Goal: Task Accomplishment & Management: Manage account settings

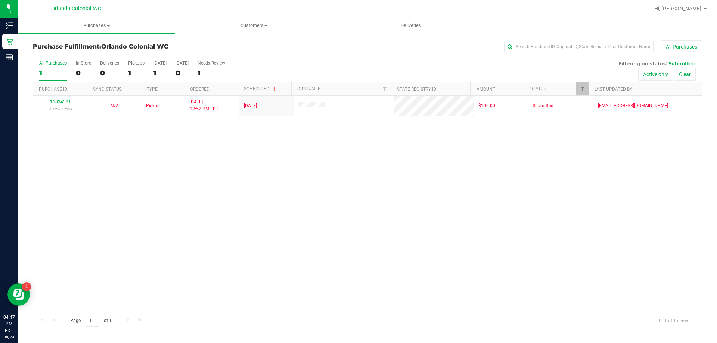
click at [235, 161] on div "11834381 (312766733) N/A Pickup 8/23/2025 12:52 PM EDT 8/23/2025 $100.00 Submit…" at bounding box center [367, 204] width 669 height 216
click at [313, 201] on div "11834381 (312766733) N/A Pickup 8/23/2025 12:52 PM EDT 8/23/2025 $100.00 Submit…" at bounding box center [367, 204] width 669 height 216
click at [118, 167] on div "11834381 (312766733) N/A Pickup 8/23/2025 12:52 PM EDT 8/23/2025 $100.00 Submit…" at bounding box center [367, 204] width 669 height 216
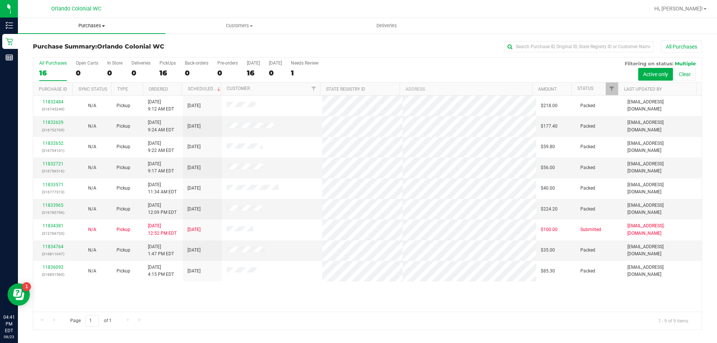
click at [95, 26] on span "Purchases" at bounding box center [92, 25] width 148 height 7
click at [68, 53] on li "Fulfillment" at bounding box center [92, 54] width 148 height 9
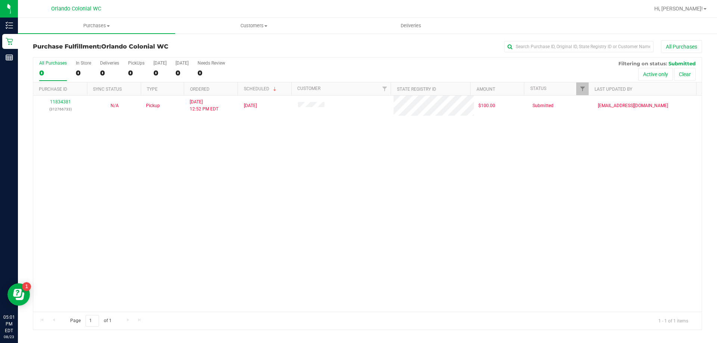
drag, startPoint x: 0, startPoint y: 0, endPoint x: 307, endPoint y: 161, distance: 346.9
click at [308, 167] on div "11834381 (312766733) N/A Pickup [DATE] 12:52 PM EDT 8/23/2025 $100.00 Submitted…" at bounding box center [367, 204] width 669 height 216
click at [152, 198] on div "11834381 (312766733) N/A Pickup [DATE] 12:52 PM EDT 8/23/2025 $100.00 Submitted…" at bounding box center [367, 204] width 669 height 216
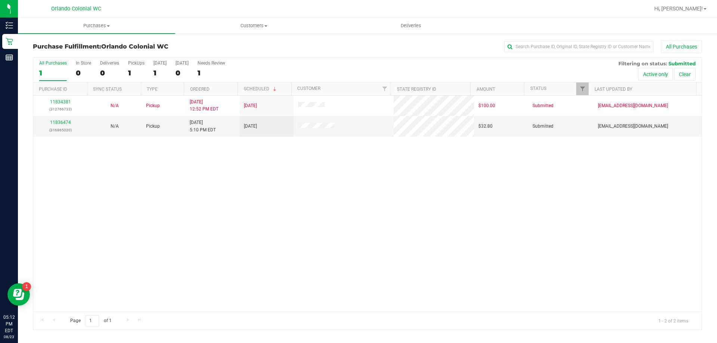
click at [340, 195] on div "11834381 (312766733) N/A Pickup 8/23/2025 12:52 PM EDT 8/23/2025 $100.00 Submit…" at bounding box center [367, 204] width 669 height 216
click at [271, 185] on div "11834381 (312766733) N/A Pickup 8/23/2025 12:52 PM EDT 8/23/2025 $100.00 Submit…" at bounding box center [367, 204] width 669 height 216
click at [65, 124] on link "11836474" at bounding box center [60, 122] width 21 height 5
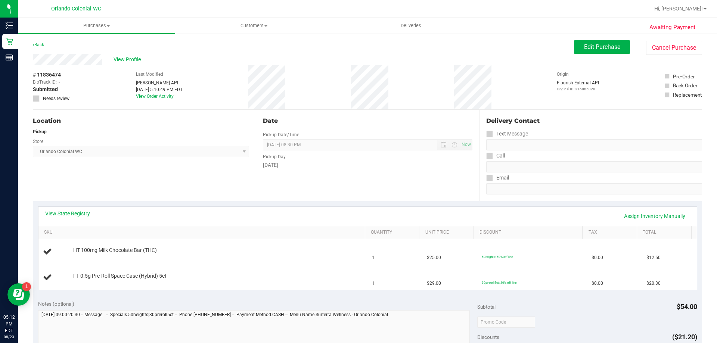
click at [352, 189] on div "Date Pickup Date/Time [DATE] Now [DATE] 08:30 PM Now Pickup Day [DATE]" at bounding box center [367, 156] width 223 height 92
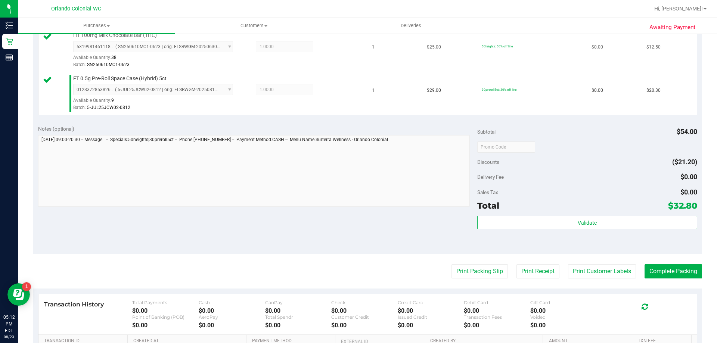
scroll to position [216, 0]
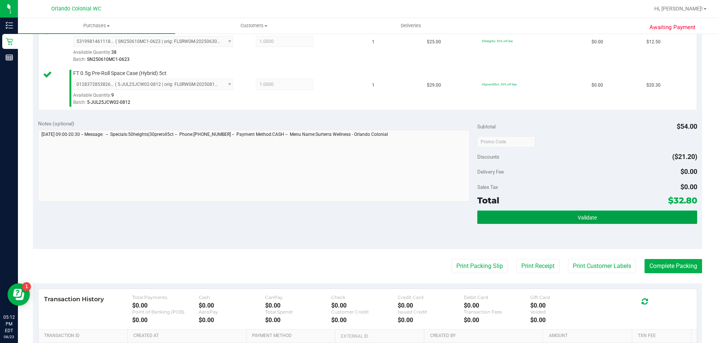
click at [610, 220] on button "Validate" at bounding box center [587, 217] width 220 height 13
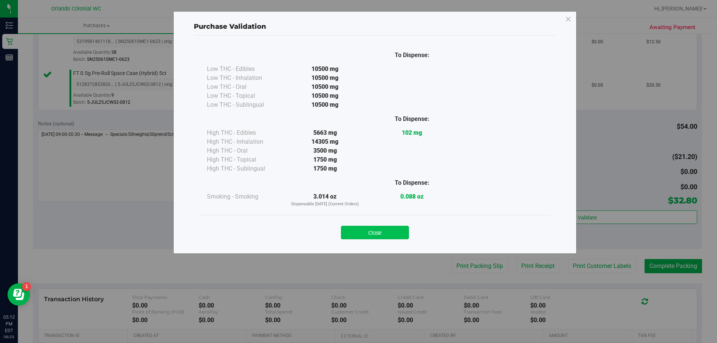
click at [380, 236] on button "Close" at bounding box center [375, 232] width 68 height 13
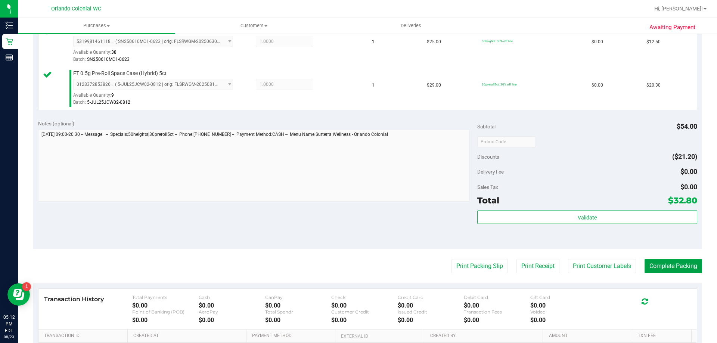
click at [667, 269] on button "Complete Packing" at bounding box center [674, 266] width 58 height 14
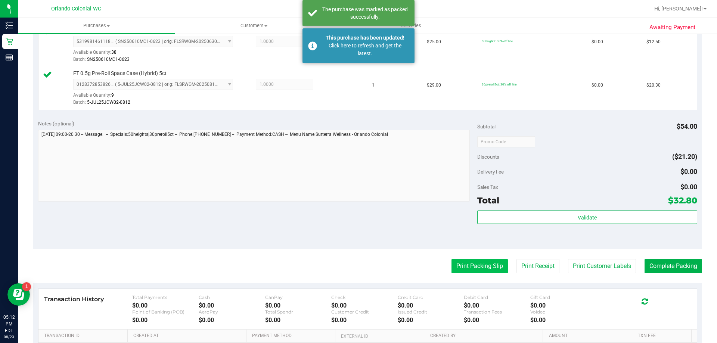
click at [482, 270] on button "Print Packing Slip" at bounding box center [480, 266] width 56 height 14
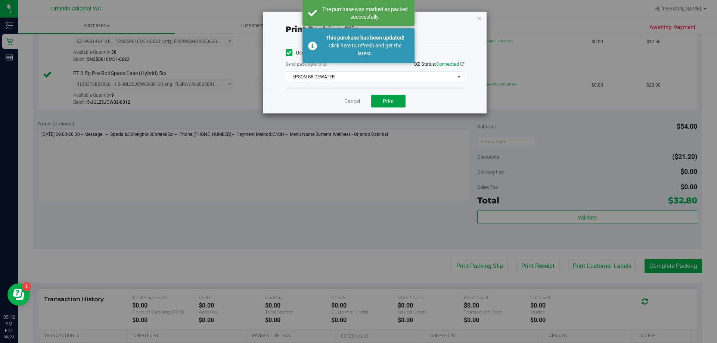
click at [398, 103] on button "Print" at bounding box center [388, 101] width 34 height 13
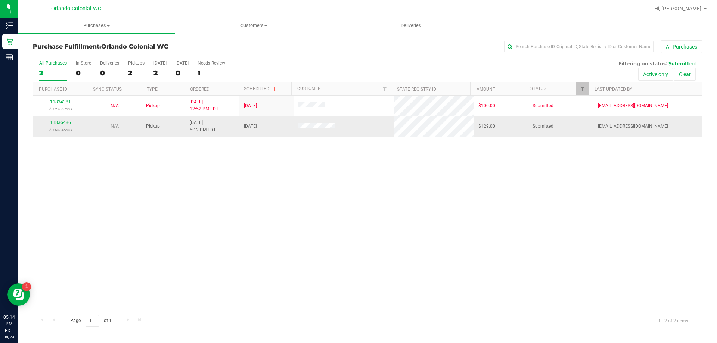
click at [65, 123] on link "11836486" at bounding box center [60, 122] width 21 height 5
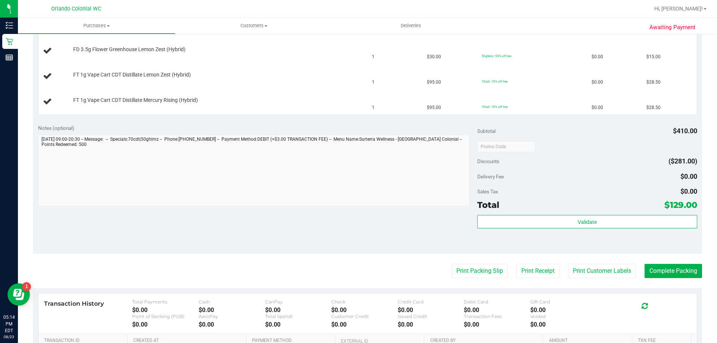
scroll to position [262, 0]
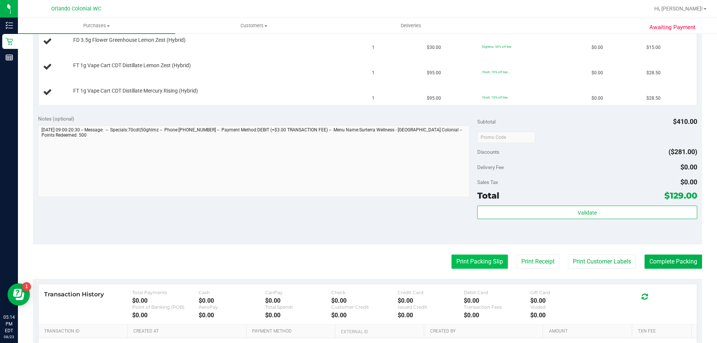
click at [485, 257] on button "Print Packing Slip" at bounding box center [480, 262] width 56 height 14
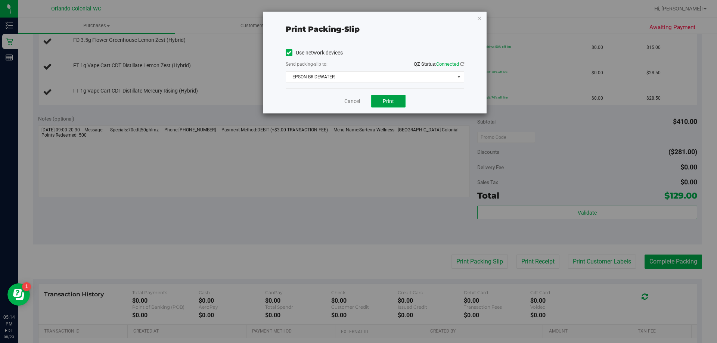
click at [395, 103] on button "Print" at bounding box center [388, 101] width 34 height 13
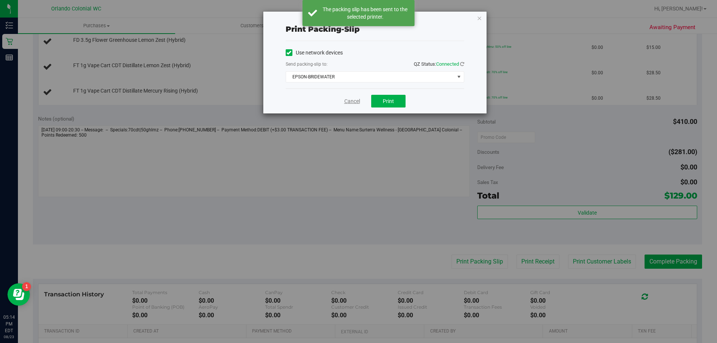
click at [355, 102] on link "Cancel" at bounding box center [352, 102] width 16 height 8
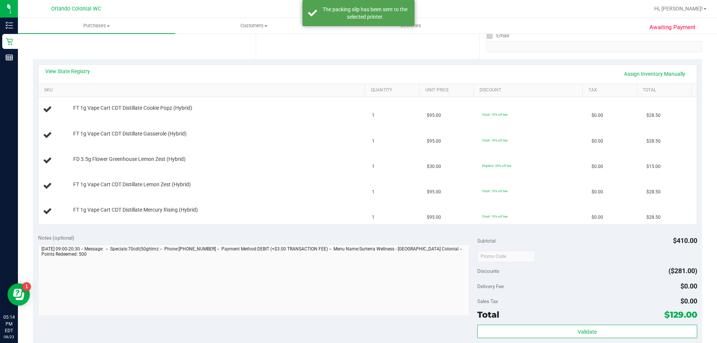
scroll to position [137, 0]
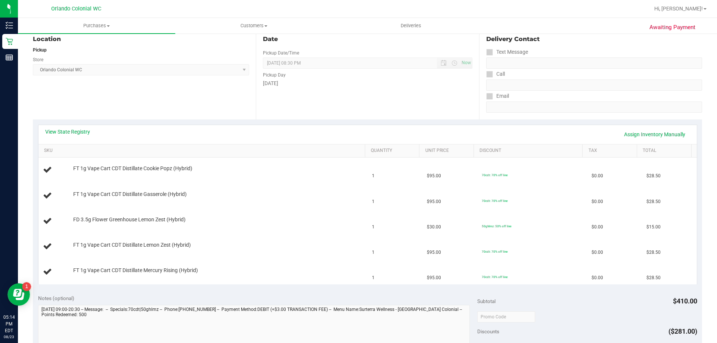
click at [366, 297] on div "Notes (optional)" at bounding box center [258, 298] width 440 height 7
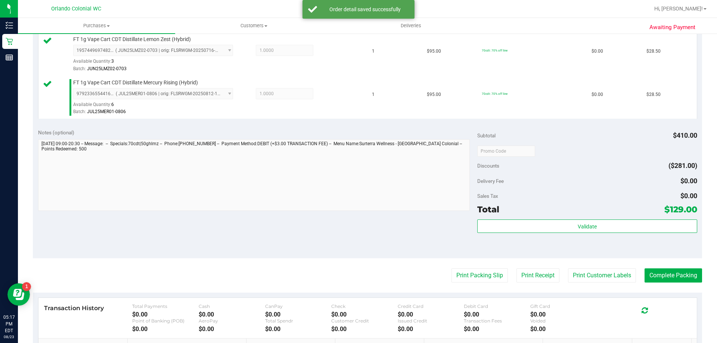
scroll to position [379, 0]
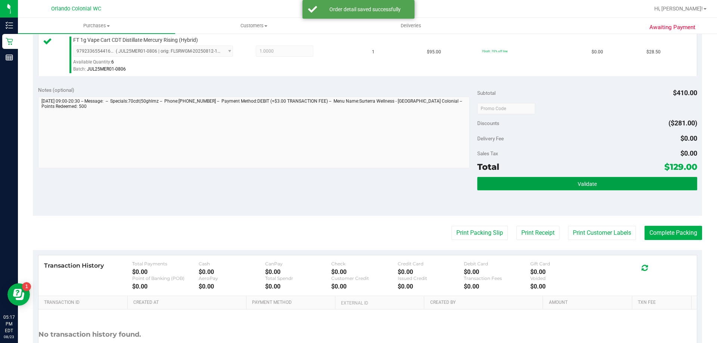
click at [574, 188] on button "Validate" at bounding box center [587, 183] width 220 height 13
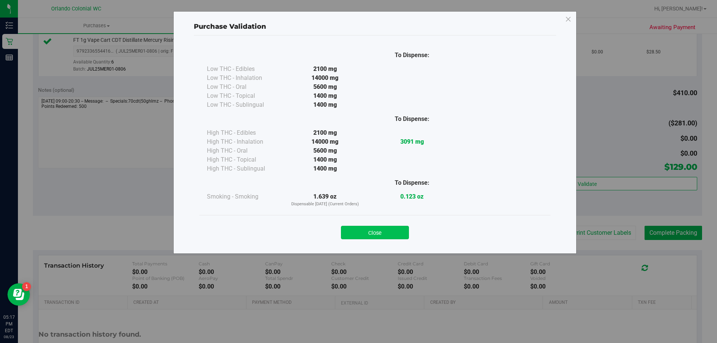
click at [385, 237] on button "Close" at bounding box center [375, 232] width 68 height 13
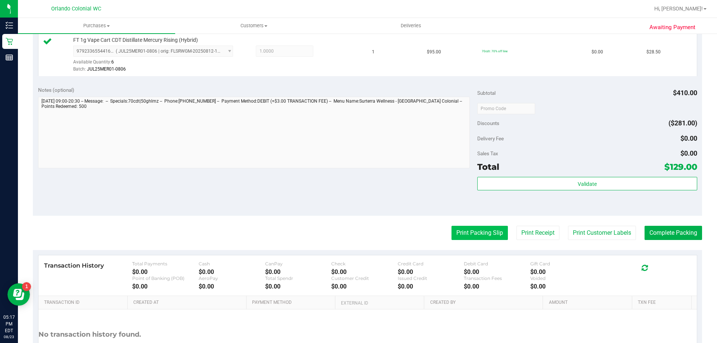
click at [483, 238] on button "Print Packing Slip" at bounding box center [480, 233] width 56 height 14
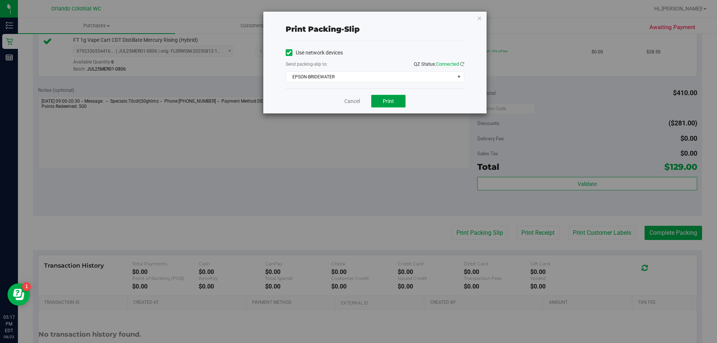
click at [395, 106] on button "Print" at bounding box center [388, 101] width 34 height 13
click at [350, 98] on link "Cancel" at bounding box center [352, 102] width 16 height 8
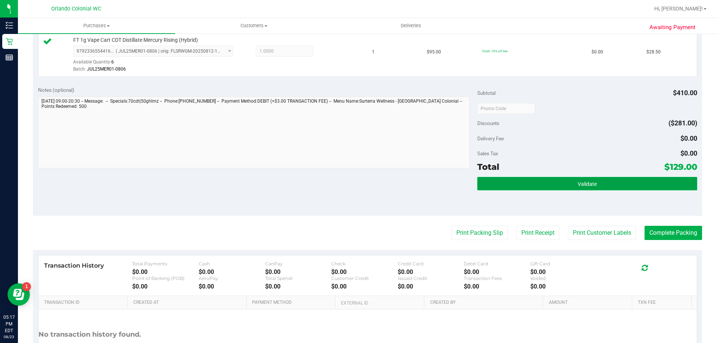
click at [579, 187] on span "Validate" at bounding box center [587, 184] width 19 height 6
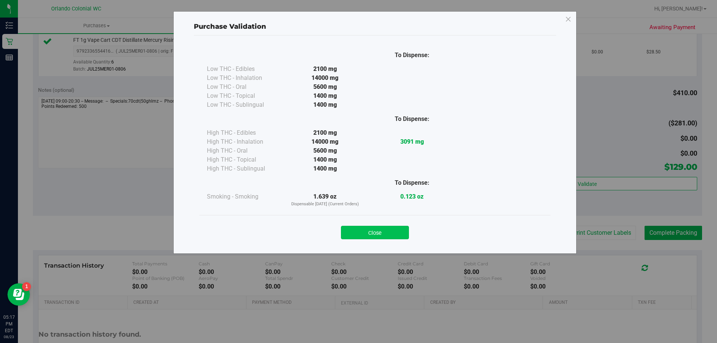
click at [374, 235] on button "Close" at bounding box center [375, 232] width 68 height 13
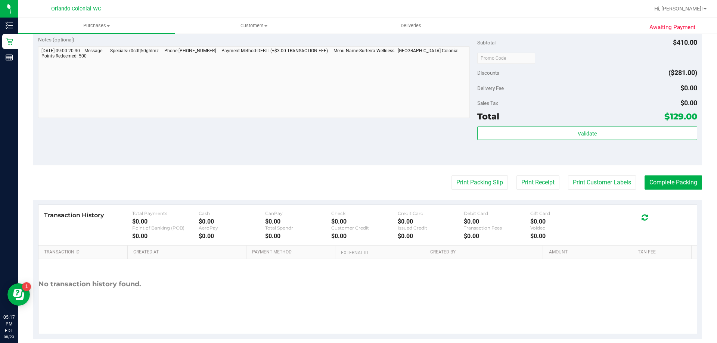
scroll to position [439, 0]
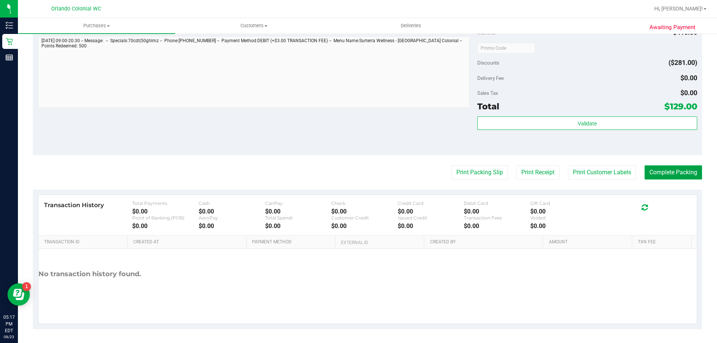
click at [674, 177] on button "Complete Packing" at bounding box center [674, 173] width 58 height 14
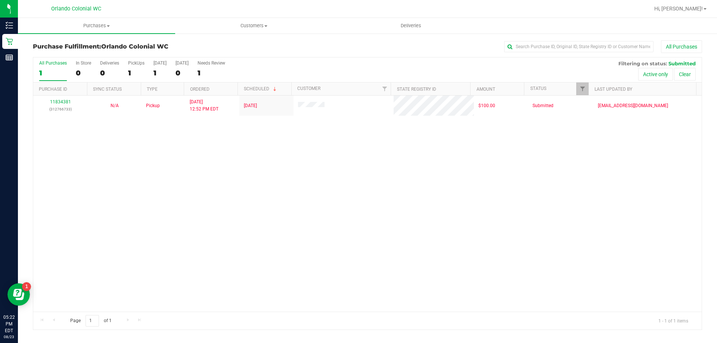
click at [226, 142] on div "11834381 (312766733) N/A Pickup 8/23/2025 12:52 PM EDT 8/23/2025 $100.00 Submit…" at bounding box center [367, 204] width 669 height 216
click at [282, 201] on div "11834381 (312766733) N/A Pickup 8/23/2025 12:52 PM EDT 8/23/2025 $100.00 Submit…" at bounding box center [367, 204] width 669 height 216
click at [108, 26] on span at bounding box center [108, 25] width 3 height 1
click at [166, 198] on div "11834381 (312766733) N/A Pickup 8/23/2025 12:52 PM EDT 8/23/2025 $100.00 Submit…" at bounding box center [367, 204] width 669 height 216
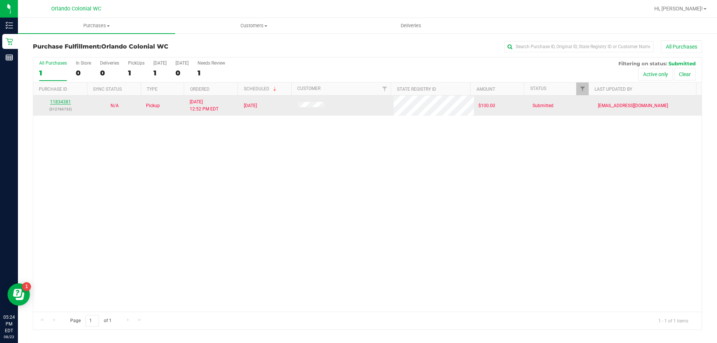
click at [57, 101] on link "11834381" at bounding box center [60, 101] width 21 height 5
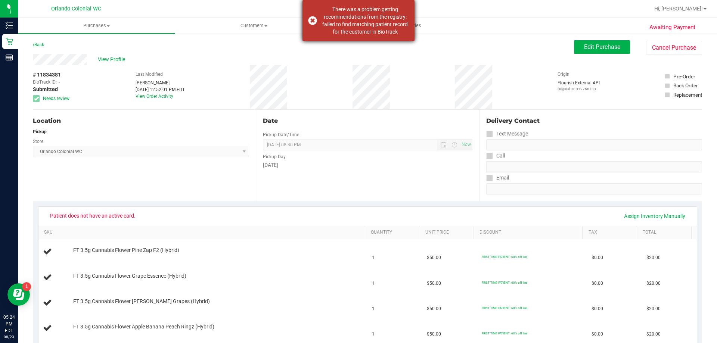
click at [342, 31] on div "There was a problem getting recommendations from the registry: failed to find m…" at bounding box center [365, 21] width 88 height 30
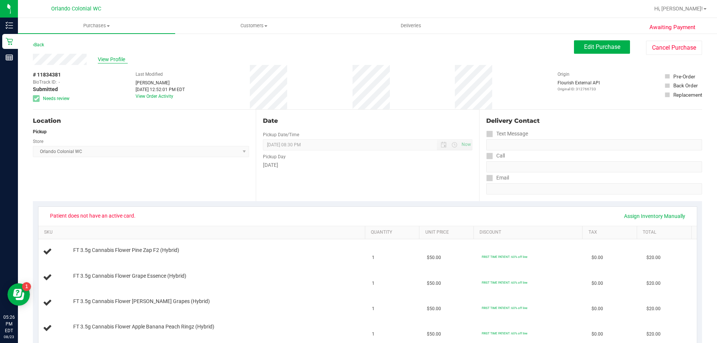
click at [119, 59] on span "View Profile" at bounding box center [113, 60] width 30 height 8
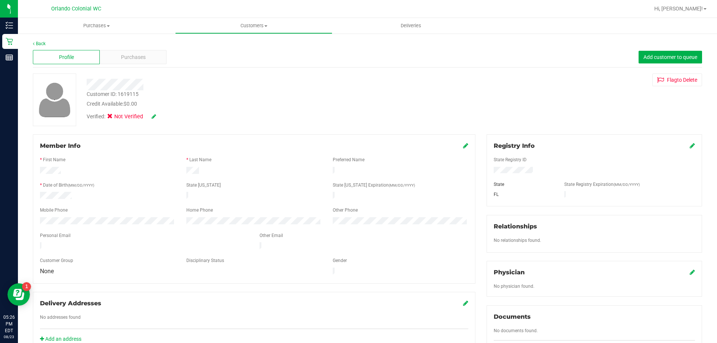
click at [155, 116] on icon at bounding box center [154, 116] width 4 height 5
click at [115, 119] on span at bounding box center [112, 117] width 7 height 7
click at [0, 0] on input "Medical" at bounding box center [0, 0] width 0 height 0
click at [164, 119] on icon at bounding box center [164, 116] width 6 height 5
click at [309, 119] on div "Verified: Medical" at bounding box center [251, 116] width 340 height 16
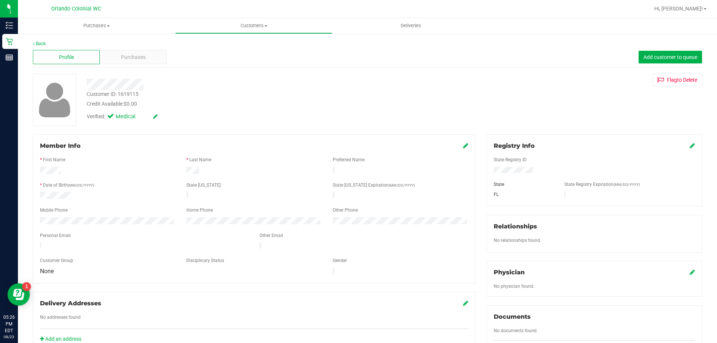
click at [690, 146] on icon at bounding box center [692, 146] width 5 height 6
click at [448, 174] on div "Member Info * First Name * Last Name Preferred Name * Date of Birth (MM/DD/YYYY…" at bounding box center [367, 327] width 681 height 385
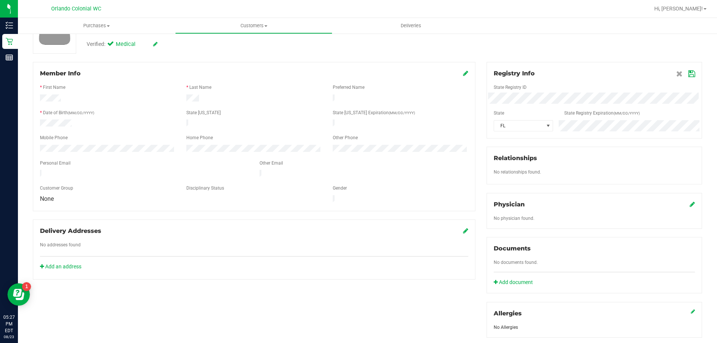
scroll to position [75, 0]
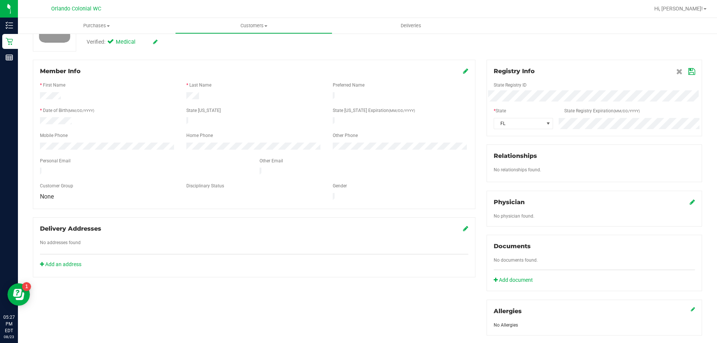
click at [689, 71] on icon at bounding box center [692, 72] width 7 height 6
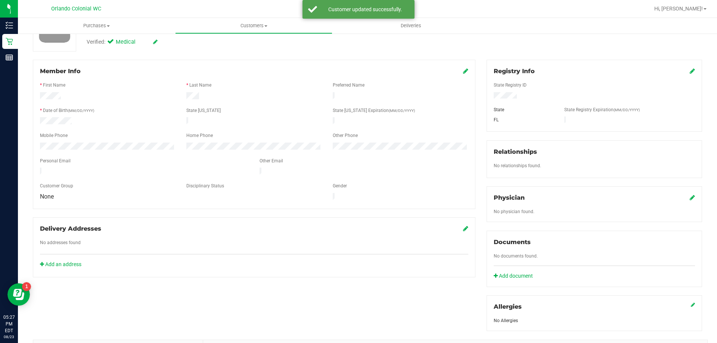
click at [476, 140] on div "Member Info * First Name * Last Name Preferred Name * Date of Birth (MM/DD/YYYY…" at bounding box center [254, 169] width 454 height 218
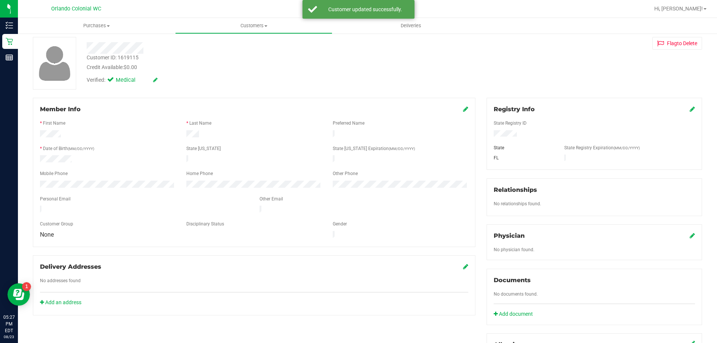
scroll to position [0, 0]
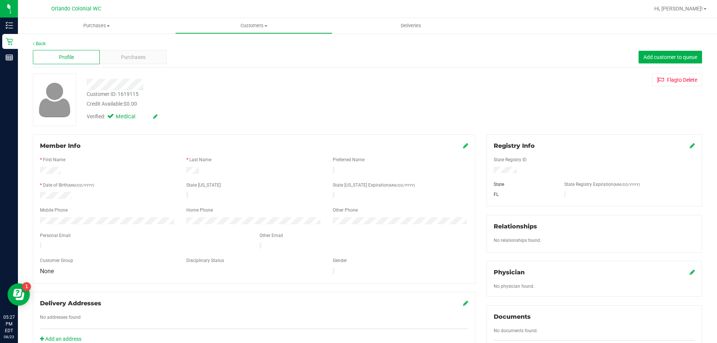
click at [505, 100] on div "Customer ID: 1619115 Credit Available: $0.00 Verified: Medical Flag to Delete" at bounding box center [367, 100] width 681 height 53
click at [283, 110] on div "Verified: Medical" at bounding box center [251, 116] width 340 height 16
click at [41, 43] on link "Back" at bounding box center [39, 43] width 13 height 5
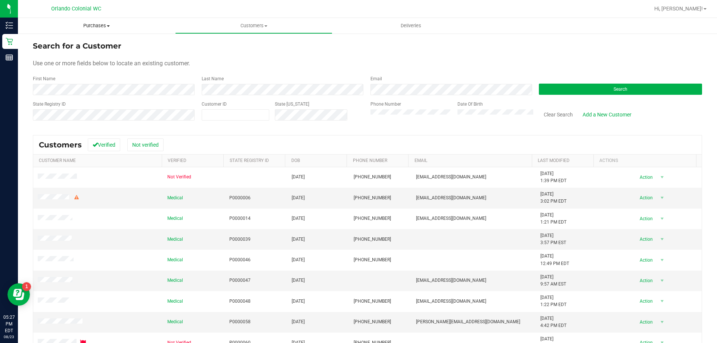
click at [104, 24] on span "Purchases" at bounding box center [96, 25] width 157 height 7
click at [56, 51] on span "Fulfillment" at bounding box center [41, 54] width 46 height 6
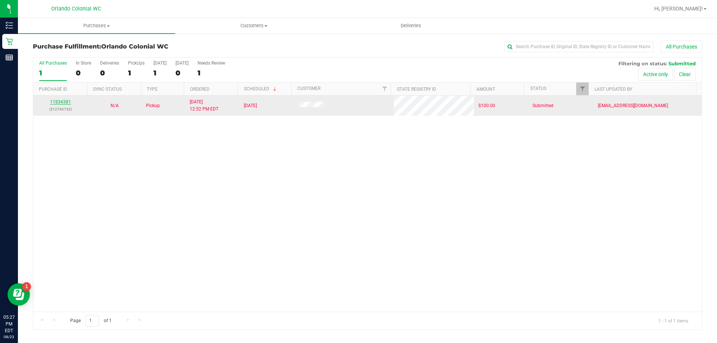
click at [52, 101] on link "11834381" at bounding box center [60, 101] width 21 height 5
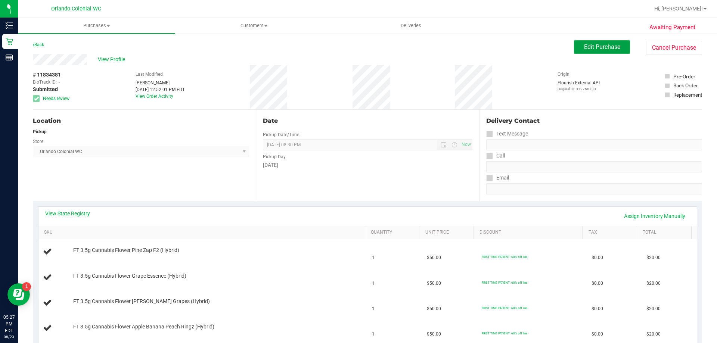
click at [607, 43] on span "Edit Purchase" at bounding box center [602, 46] width 36 height 7
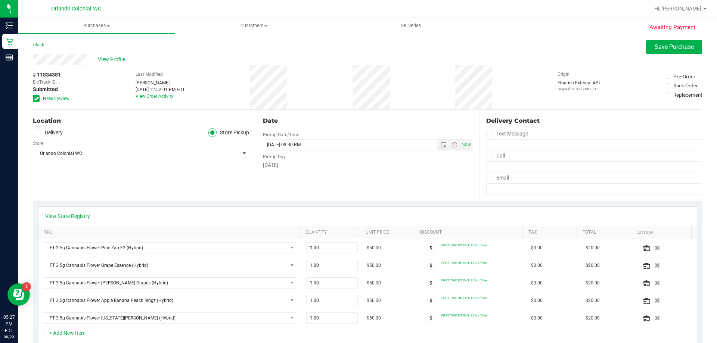
click at [37, 99] on icon at bounding box center [36, 99] width 5 height 0
click at [0, 0] on input "Needs review" at bounding box center [0, 0] width 0 height 0
click at [657, 50] on button "Save Purchase" at bounding box center [674, 46] width 56 height 13
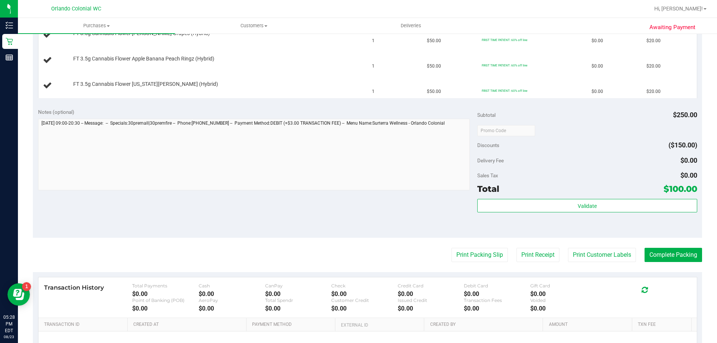
scroll to position [271, 0]
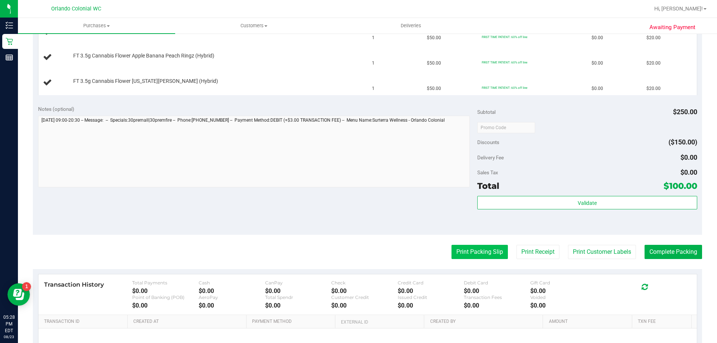
click at [465, 258] on button "Print Packing Slip" at bounding box center [480, 252] width 56 height 14
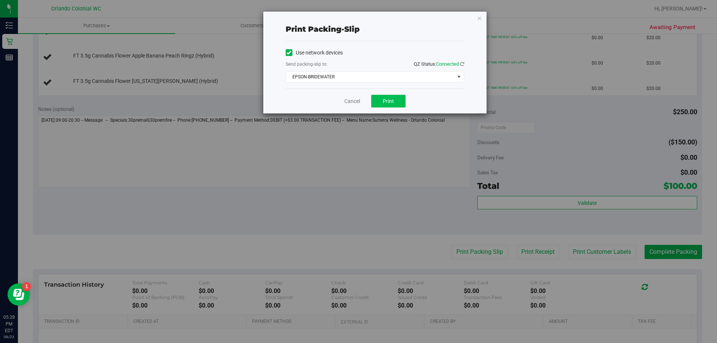
click at [388, 101] on span "Print" at bounding box center [388, 101] width 11 height 6
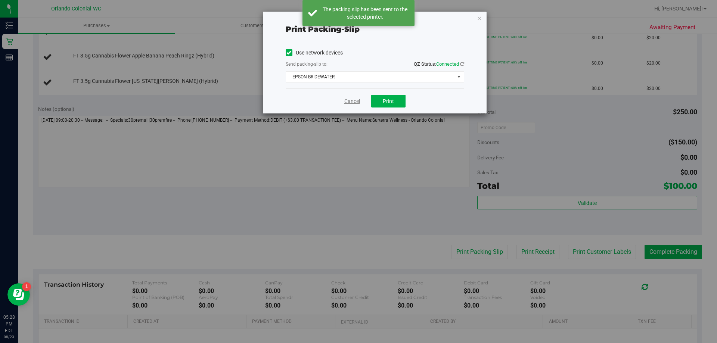
click at [353, 102] on link "Cancel" at bounding box center [352, 102] width 16 height 8
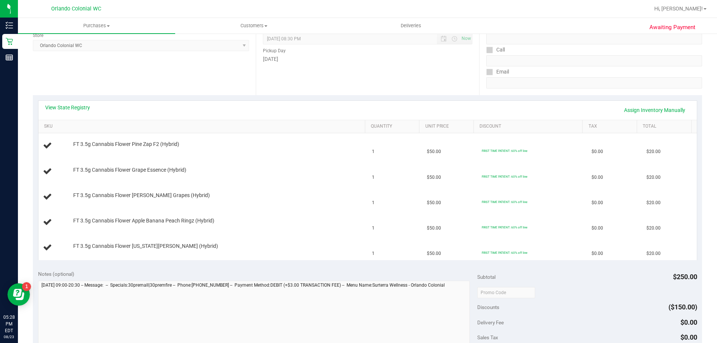
scroll to position [107, 0]
drag, startPoint x: 226, startPoint y: 221, endPoint x: 74, endPoint y: 219, distance: 152.5
click at [74, 219] on div "FT 3.5g Cannabis Flower Apple Banana Peach Ringz (Hybrid)" at bounding box center [215, 220] width 292 height 7
copy span "FT 3.5g Cannabis Flower Apple Banana Peach Ringz (Hybrid)"
click at [121, 73] on div "Location Pickup Store Orlando Colonial WC Select Store Bonita Springs WC Boynto…" at bounding box center [144, 49] width 223 height 92
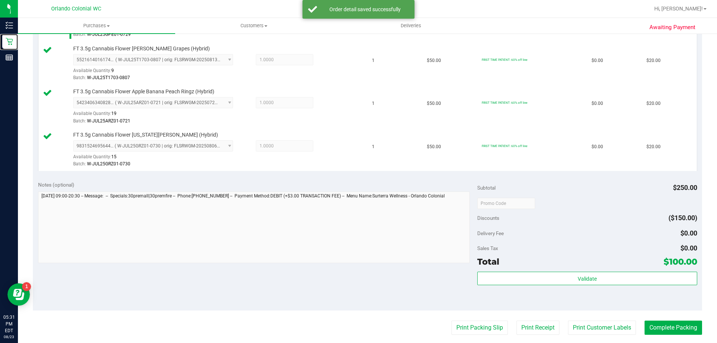
scroll to position [284, 0]
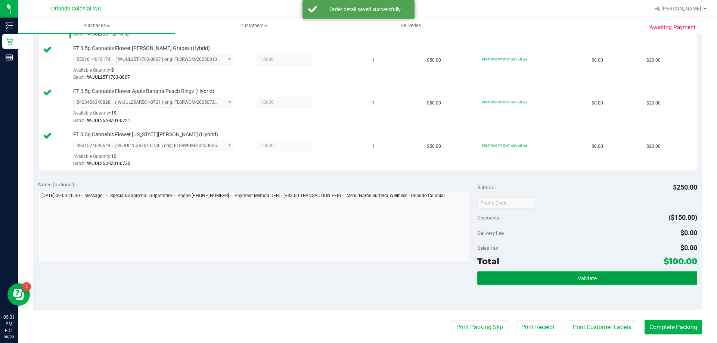
click at [593, 281] on button "Validate" at bounding box center [587, 278] width 220 height 13
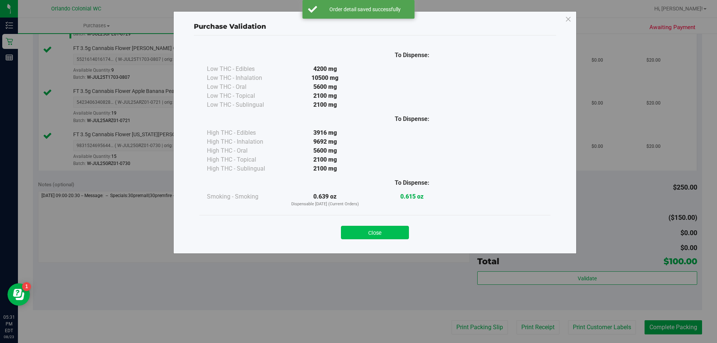
click at [383, 238] on button "Close" at bounding box center [375, 232] width 68 height 13
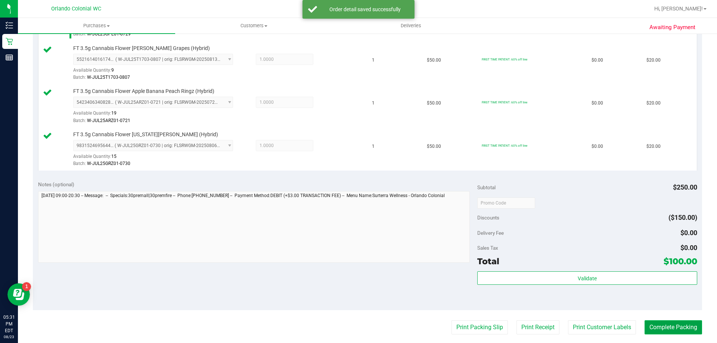
click at [675, 332] on button "Complete Packing" at bounding box center [674, 328] width 58 height 14
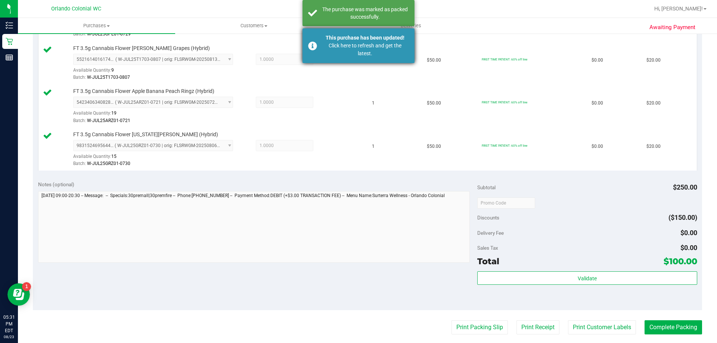
click at [375, 50] on div "Click here to refresh and get the latest." at bounding box center [365, 50] width 88 height 16
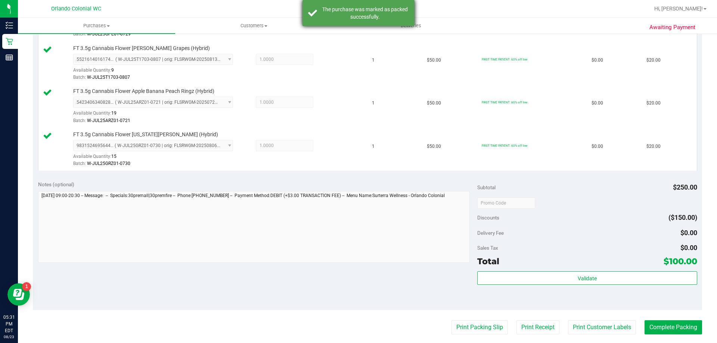
click at [381, 18] on div "The purchase was marked as packed successfully." at bounding box center [365, 13] width 88 height 15
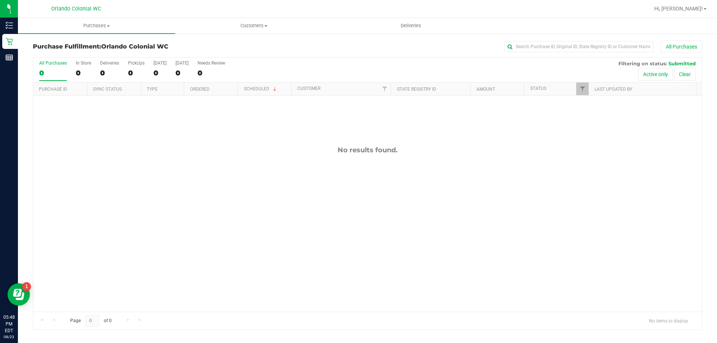
click at [198, 112] on div "No results found." at bounding box center [367, 229] width 669 height 267
click at [196, 179] on div "No results found." at bounding box center [367, 229] width 669 height 267
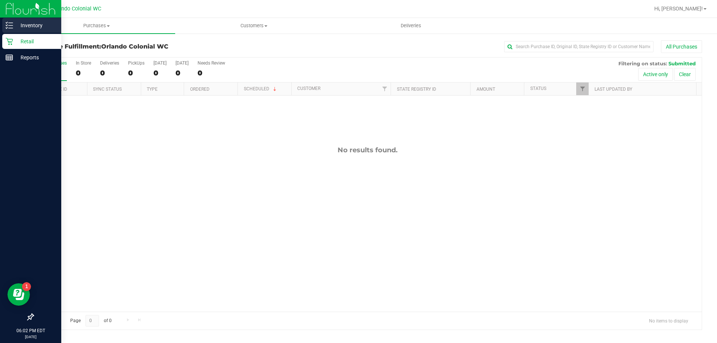
click at [10, 28] on line at bounding box center [11, 28] width 4 height 0
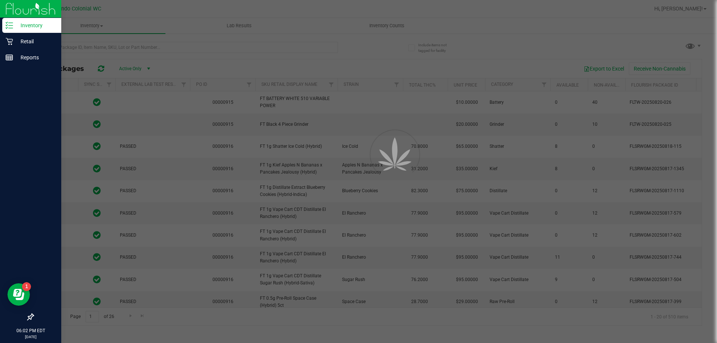
click at [123, 50] on div at bounding box center [358, 171] width 717 height 343
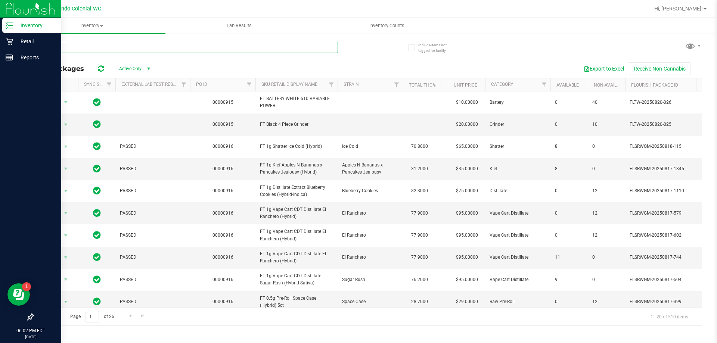
click at [244, 46] on input "text" at bounding box center [185, 47] width 305 height 11
type input "truffle"
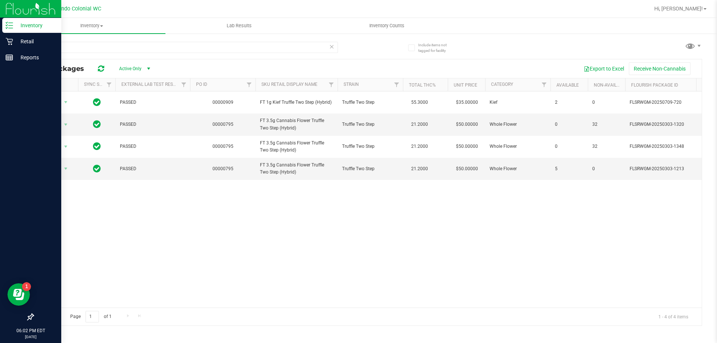
click at [293, 193] on div "Action Action Global inventory Package audit log Print package label Print prod…" at bounding box center [367, 200] width 669 height 216
drag, startPoint x: 292, startPoint y: 172, endPoint x: 255, endPoint y: 158, distance: 39.5
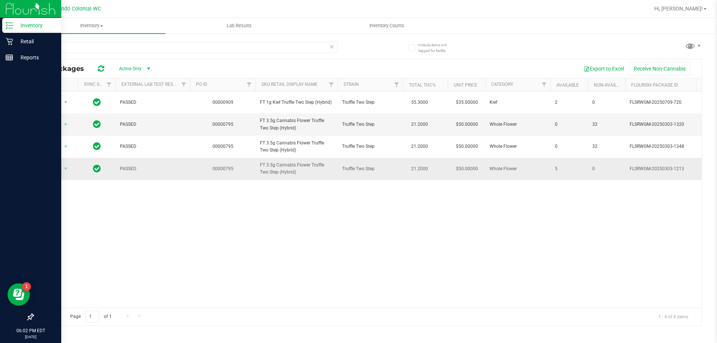
click at [255, 158] on tr "Action Action Global inventory Package audit log Print package label Print prod…" at bounding box center [690, 169] width 1315 height 22
click at [254, 162] on td "00000795" at bounding box center [222, 169] width 65 height 22
drag, startPoint x: 305, startPoint y: 173, endPoint x: 259, endPoint y: 160, distance: 47.2
click at [259, 160] on td "FT 3.5g Cannabis Flower Truffle Two Step (Hybrid)" at bounding box center [297, 169] width 82 height 22
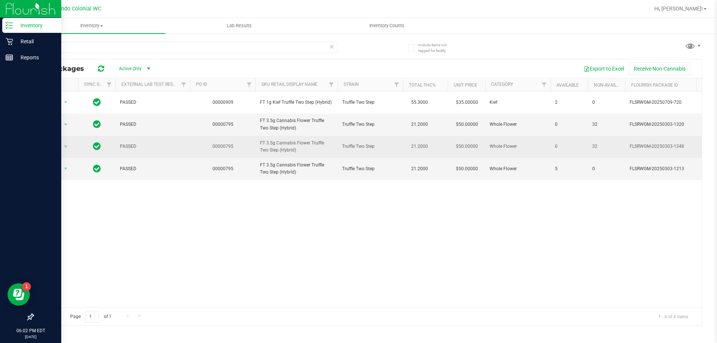
click at [305, 155] on td "FT 3.5g Cannabis Flower Truffle Two Step (Hybrid)" at bounding box center [297, 147] width 82 height 22
drag, startPoint x: 305, startPoint y: 155, endPoint x: 254, endPoint y: 142, distance: 52.9
click at [254, 142] on tr "Action Action Global inventory Package audit log Print package label Print prod…" at bounding box center [690, 147] width 1315 height 22
click at [254, 142] on td "00000795" at bounding box center [222, 147] width 65 height 22
drag, startPoint x: 304, startPoint y: 152, endPoint x: 257, endPoint y: 141, distance: 48.3
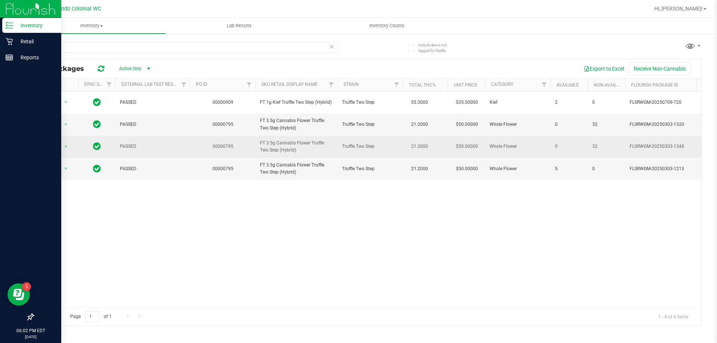
click at [257, 141] on td "FT 3.5g Cannabis Flower Truffle Two Step (Hybrid)" at bounding box center [297, 147] width 82 height 22
click at [288, 148] on span "FT 3.5g Cannabis Flower Truffle Two Step (Hybrid)" at bounding box center [296, 147] width 73 height 14
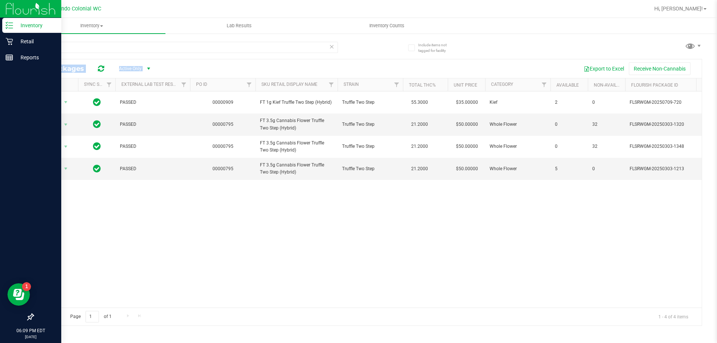
click at [213, 59] on div "truffle All Packages Active Only Active Only Lab Samples Locked All External In…" at bounding box center [368, 180] width 670 height 291
click at [15, 43] on p "Retail" at bounding box center [35, 41] width 45 height 9
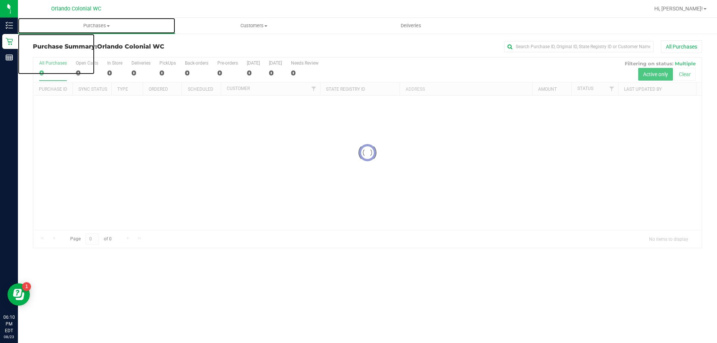
click at [95, 26] on span "Purchases" at bounding box center [96, 25] width 157 height 7
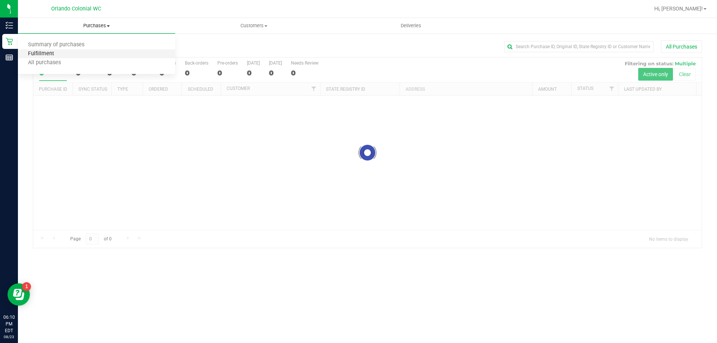
click at [59, 55] on span "Fulfillment" at bounding box center [41, 54] width 46 height 6
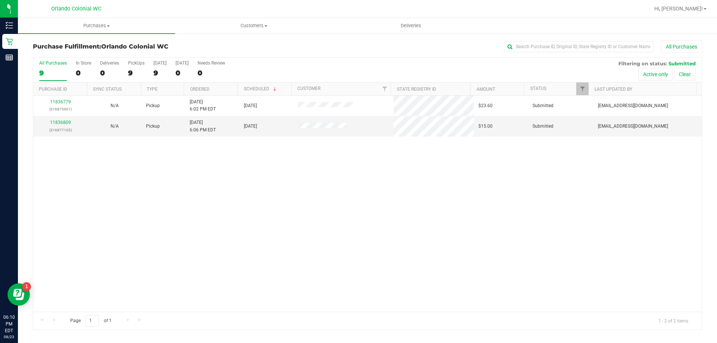
click at [222, 167] on div "11836779 (316875901) N/A Pickup 8/23/2025 6:02 PM EDT 8/23/2025 $23.60 Submitte…" at bounding box center [367, 204] width 669 height 216
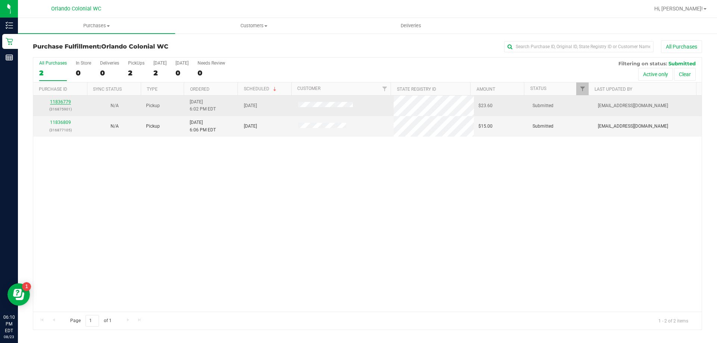
click at [64, 99] on link "11836779" at bounding box center [60, 101] width 21 height 5
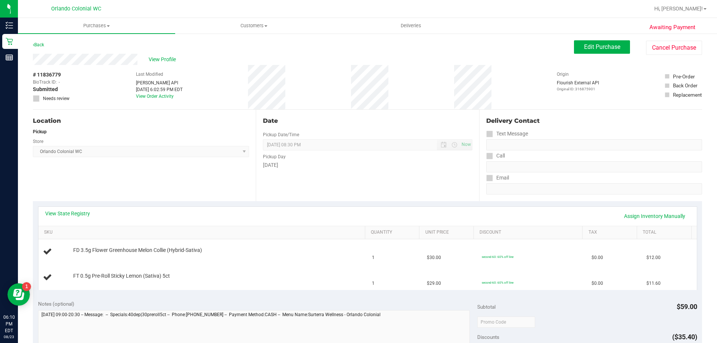
click at [198, 179] on div "Location Pickup Store Orlando Colonial WC Select Store Bonita Springs WC Boynto…" at bounding box center [144, 156] width 223 height 92
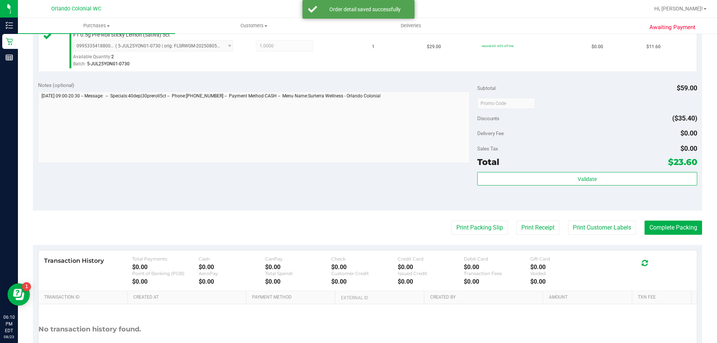
scroll to position [301, 0]
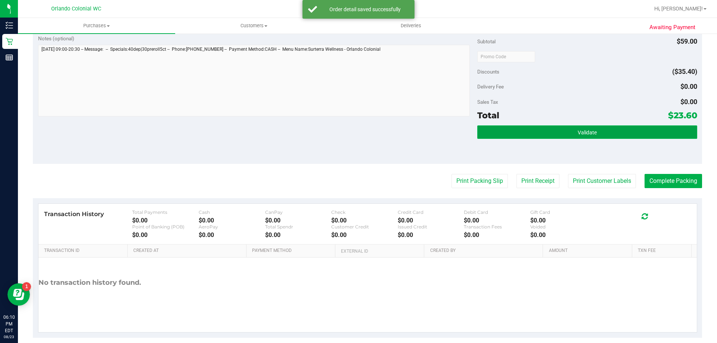
click at [565, 134] on button "Validate" at bounding box center [587, 132] width 220 height 13
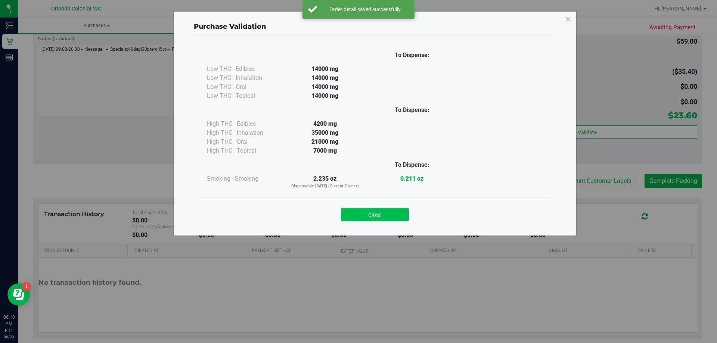
click at [393, 218] on button "Close" at bounding box center [375, 214] width 68 height 13
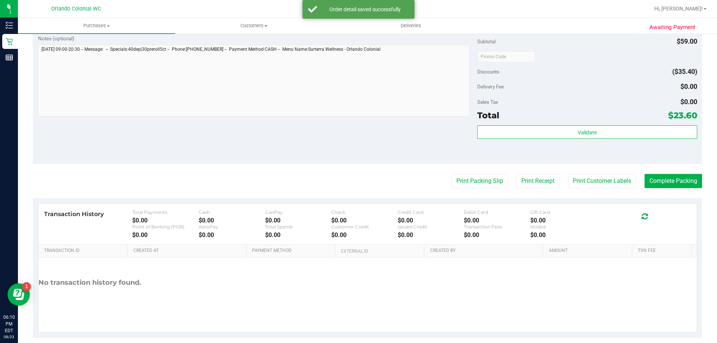
scroll to position [311, 0]
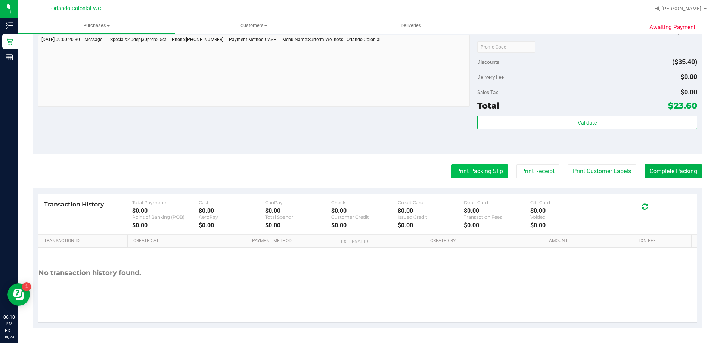
click at [477, 172] on button "Print Packing Slip" at bounding box center [480, 171] width 56 height 14
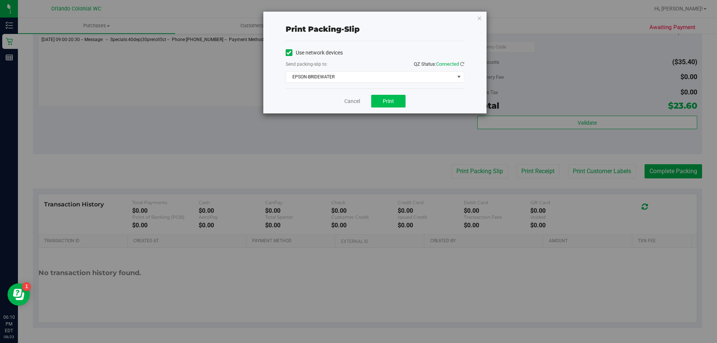
click at [384, 106] on button "Print" at bounding box center [388, 101] width 34 height 13
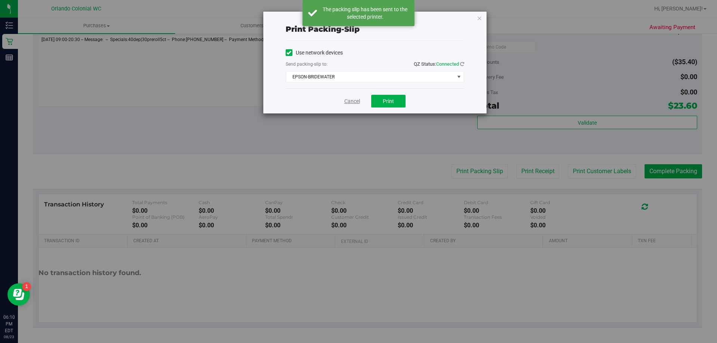
click at [356, 102] on link "Cancel" at bounding box center [352, 102] width 16 height 8
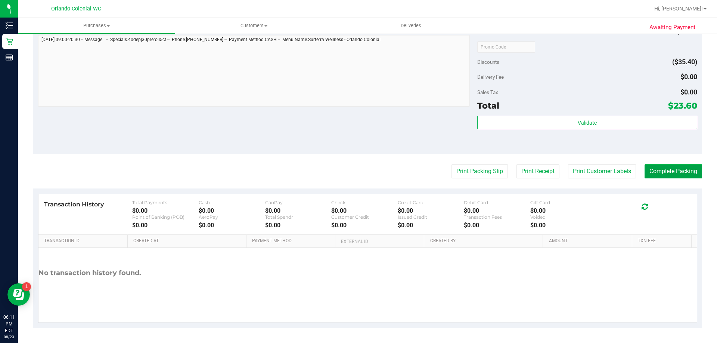
click at [670, 166] on button "Complete Packing" at bounding box center [674, 171] width 58 height 14
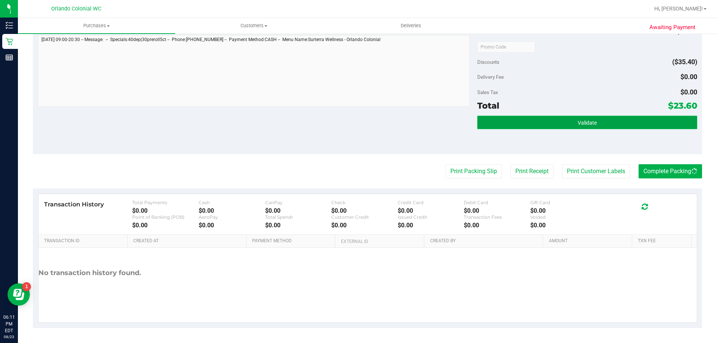
click at [655, 118] on button "Validate" at bounding box center [587, 122] width 220 height 13
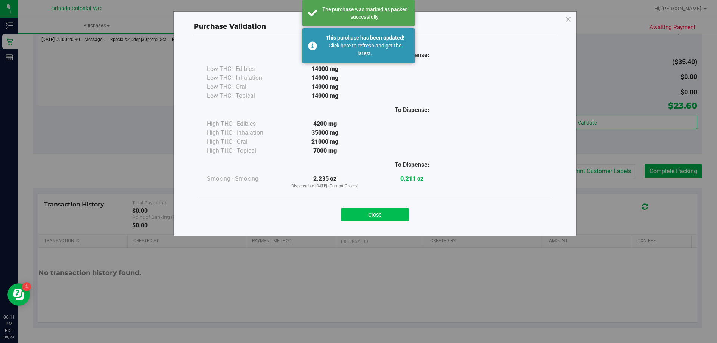
click at [382, 213] on button "Close" at bounding box center [375, 214] width 68 height 13
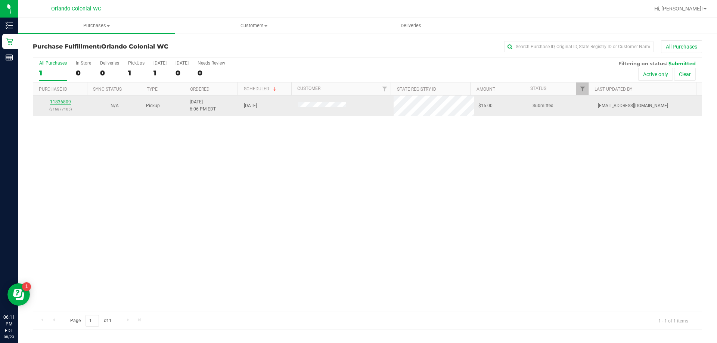
click at [69, 104] on link "11836809" at bounding box center [60, 101] width 21 height 5
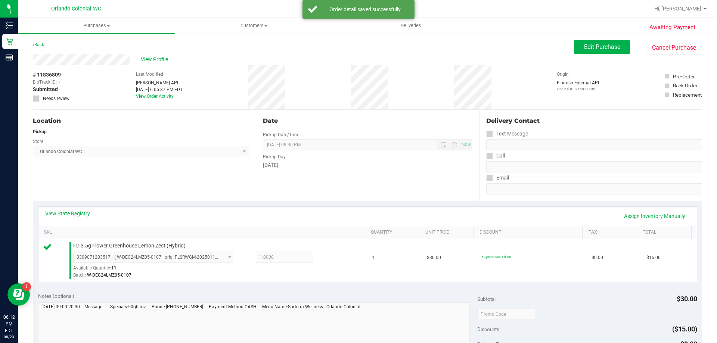
scroll to position [92, 0]
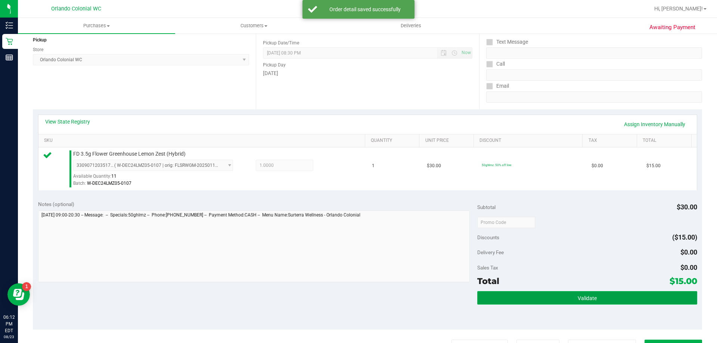
click at [623, 303] on button "Validate" at bounding box center [587, 297] width 220 height 13
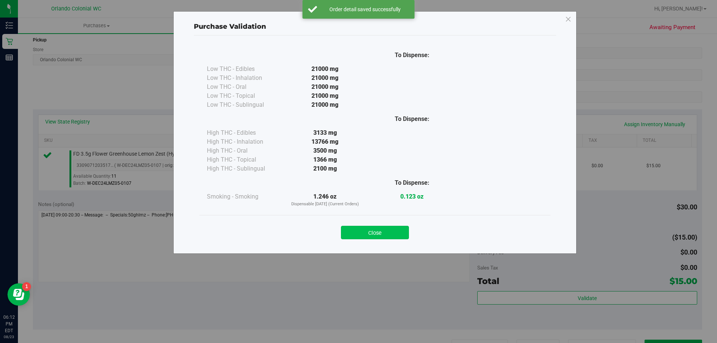
click at [382, 229] on button "Close" at bounding box center [375, 232] width 68 height 13
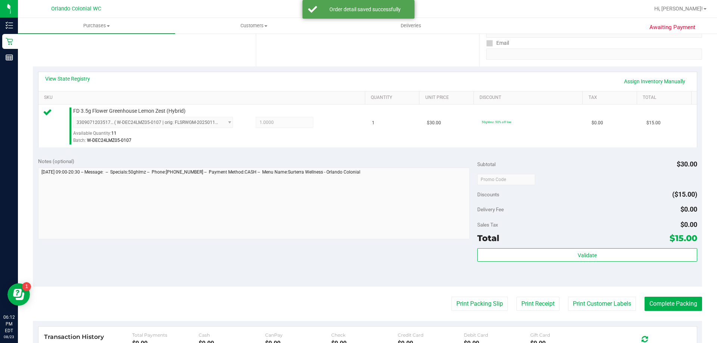
scroll to position [204, 0]
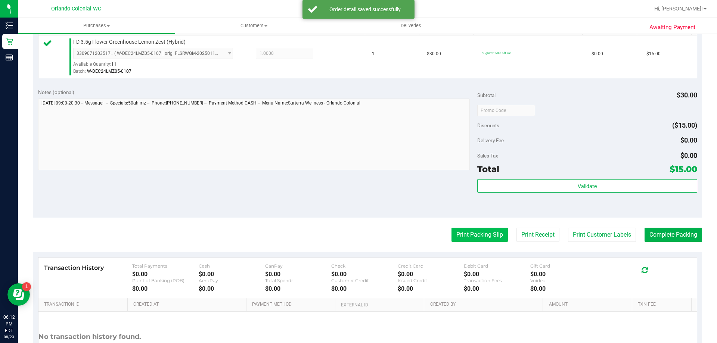
click at [484, 239] on button "Print Packing Slip" at bounding box center [480, 235] width 56 height 14
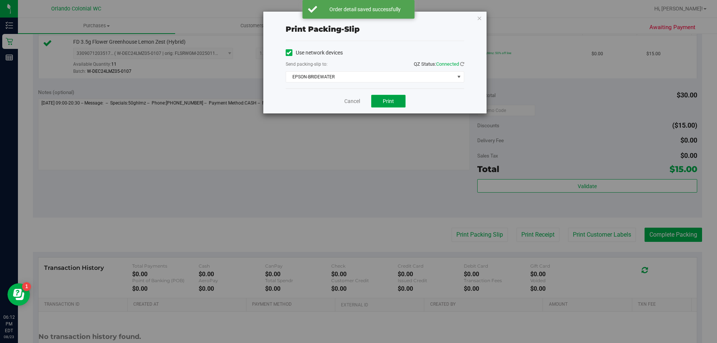
click at [389, 101] on span "Print" at bounding box center [388, 101] width 11 height 6
click at [354, 102] on link "Cancel" at bounding box center [352, 102] width 16 height 8
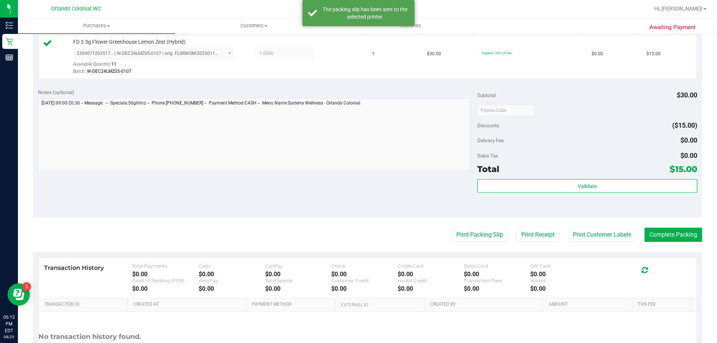
click at [308, 177] on div "Notes (optional) Subtotal $30.00 Discounts ($15.00) Delivery Fee $0.00 Sales Ta…" at bounding box center [368, 150] width 670 height 135
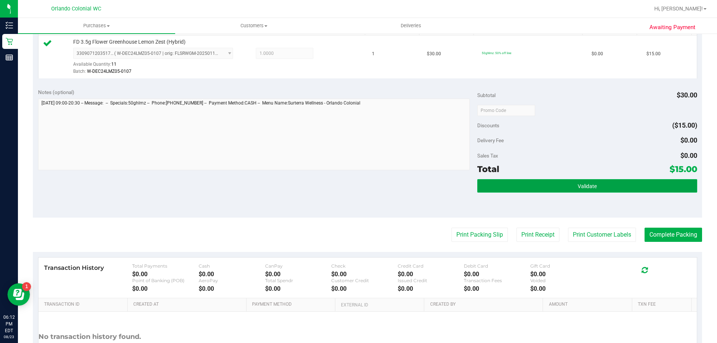
click at [581, 187] on span "Validate" at bounding box center [587, 186] width 19 height 6
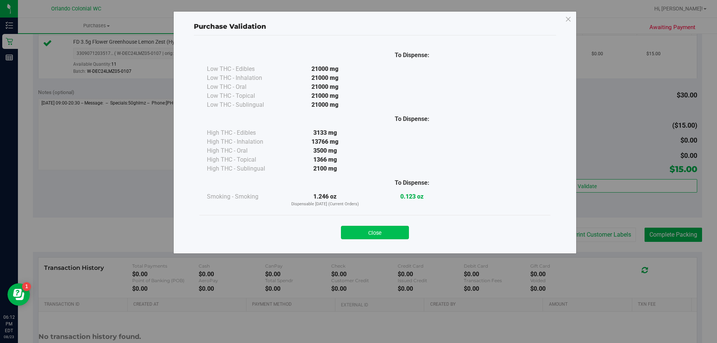
click at [390, 231] on button "Close" at bounding box center [375, 232] width 68 height 13
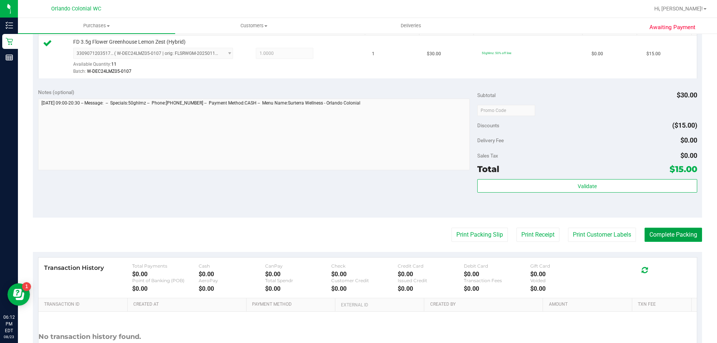
click at [679, 242] on button "Complete Packing" at bounding box center [674, 235] width 58 height 14
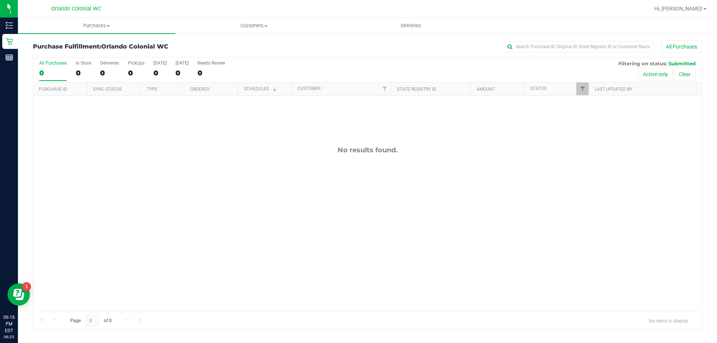
click at [214, 124] on div "No results found." at bounding box center [367, 229] width 669 height 267
click at [208, 154] on div "No results found." at bounding box center [367, 150] width 669 height 8
click at [99, 28] on span "Purchases" at bounding box center [96, 25] width 157 height 7
click at [56, 56] on span "Fulfillment" at bounding box center [41, 54] width 46 height 6
drag, startPoint x: 304, startPoint y: 140, endPoint x: 444, endPoint y: 172, distance: 143.5
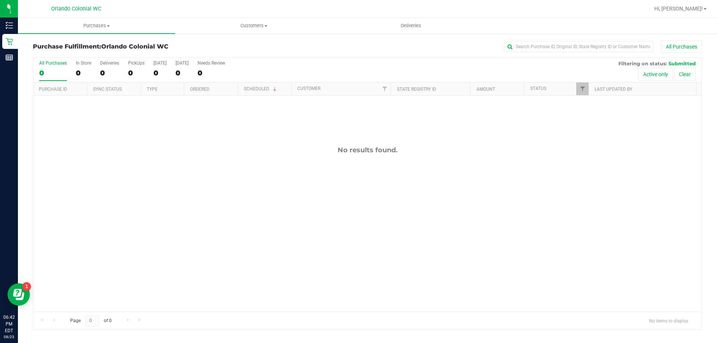
click at [444, 172] on div "No results found." at bounding box center [367, 229] width 669 height 267
click at [446, 172] on div "No results found." at bounding box center [367, 229] width 669 height 267
drag, startPoint x: 457, startPoint y: 157, endPoint x: 324, endPoint y: 140, distance: 133.7
click at [324, 140] on div "No results found." at bounding box center [367, 229] width 669 height 267
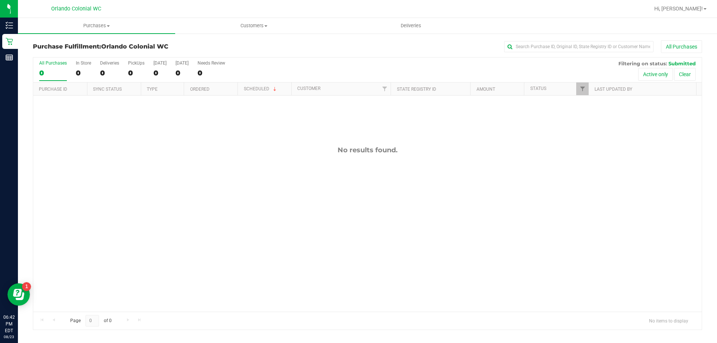
drag, startPoint x: 319, startPoint y: 132, endPoint x: 409, endPoint y: 169, distance: 98.3
click at [379, 169] on div "No results found." at bounding box center [367, 229] width 669 height 267
click at [409, 169] on div "No results found." at bounding box center [367, 229] width 669 height 267
click at [419, 157] on div "No results found." at bounding box center [367, 229] width 669 height 267
drag, startPoint x: 421, startPoint y: 157, endPoint x: 349, endPoint y: 144, distance: 73.6
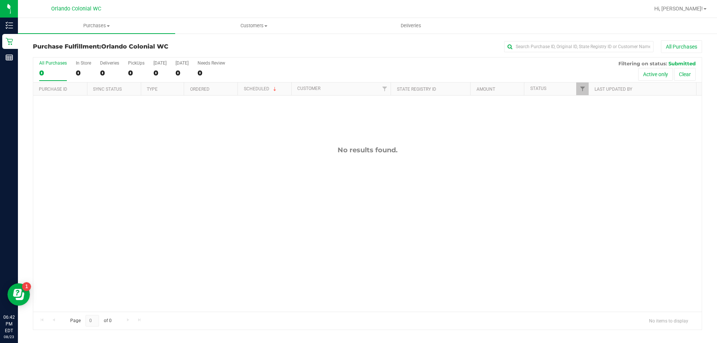
click at [349, 144] on div "No results found." at bounding box center [367, 229] width 669 height 267
click at [321, 144] on div "No results found." at bounding box center [367, 229] width 669 height 267
click at [219, 173] on div "11837020 (316883988) N/A Pickup 8/23/2025 6:42 PM EDT 8/23/2025 $133.00 Submitt…" at bounding box center [367, 204] width 669 height 216
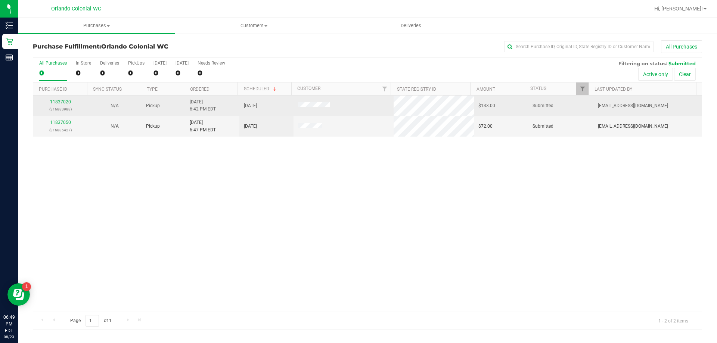
drag, startPoint x: 356, startPoint y: 176, endPoint x: 198, endPoint y: 103, distance: 174.7
click at [357, 176] on div "11837020 (316883988) N/A Pickup 8/23/2025 6:42 PM EDT 8/23/2025 $133.00 Submitt…" at bounding box center [367, 204] width 669 height 216
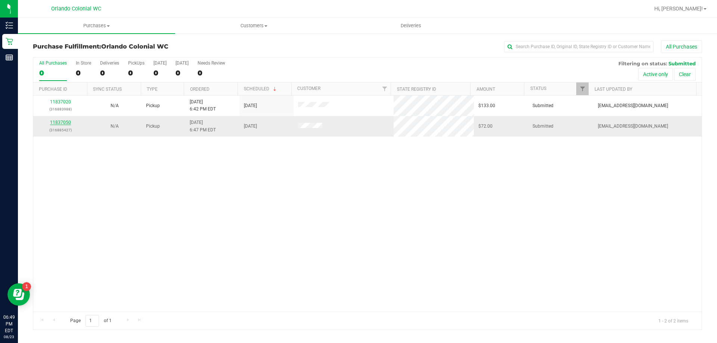
click at [65, 121] on link "11837050" at bounding box center [60, 122] width 21 height 5
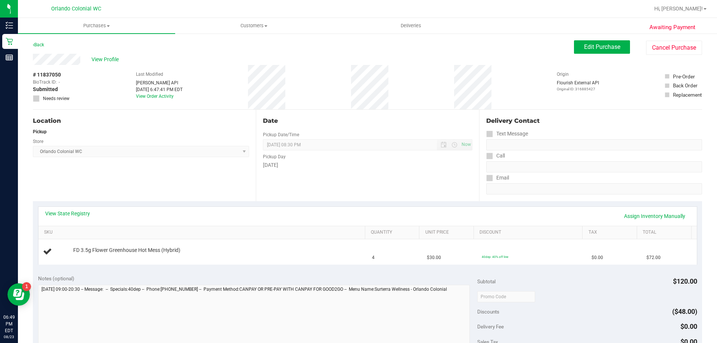
click at [313, 192] on div "Date Pickup Date/Time 08/23/2025 Now 08/23/2025 08:30 PM Now Pickup Day Saturday" at bounding box center [367, 156] width 223 height 92
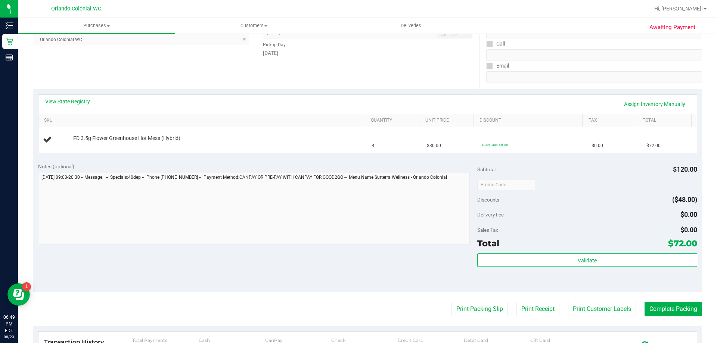
click at [347, 164] on div "Notes (optional)" at bounding box center [258, 166] width 440 height 7
drag, startPoint x: 421, startPoint y: 164, endPoint x: 84, endPoint y: 80, distance: 348.0
click at [84, 80] on purchase-details "Back Edit Purchase Cancel Purchase View Profile # 11837050 BioTrack ID: - Submi…" at bounding box center [368, 197] width 670 height 538
click at [84, 80] on div "Location Pickup Store Orlando Colonial WC Select Store Bonita Springs WC Boynto…" at bounding box center [144, 44] width 223 height 92
drag, startPoint x: 33, startPoint y: 78, endPoint x: 204, endPoint y: 164, distance: 190.6
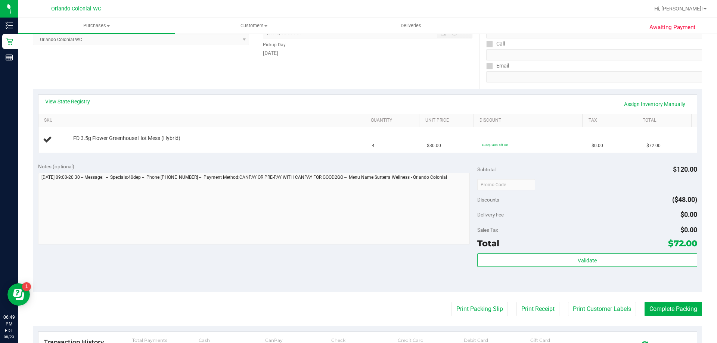
click at [204, 164] on purchase-details "Back Edit Purchase Cancel Purchase View Profile # 11837050 BioTrack ID: - Submi…" at bounding box center [368, 197] width 670 height 538
click at [204, 163] on div "Notes (optional)" at bounding box center [258, 166] width 440 height 7
click at [260, 159] on div "Notes (optional) Subtotal $120.00 Discounts ($48.00) Delivery Fee $0.00 Sales T…" at bounding box center [368, 225] width 670 height 135
click at [195, 74] on div "Location Pickup Store Orlando Colonial WC Select Store Bonita Springs WC Boynto…" at bounding box center [144, 44] width 223 height 92
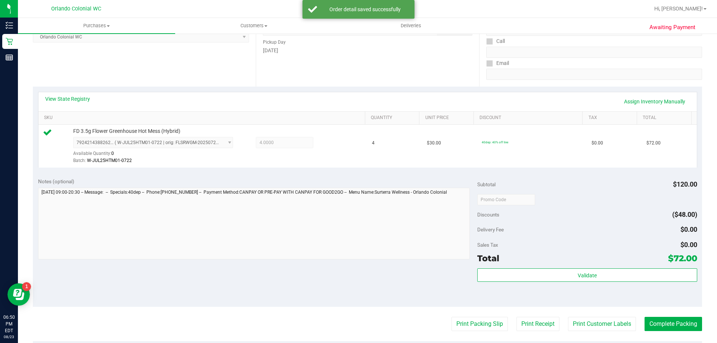
scroll to position [115, 0]
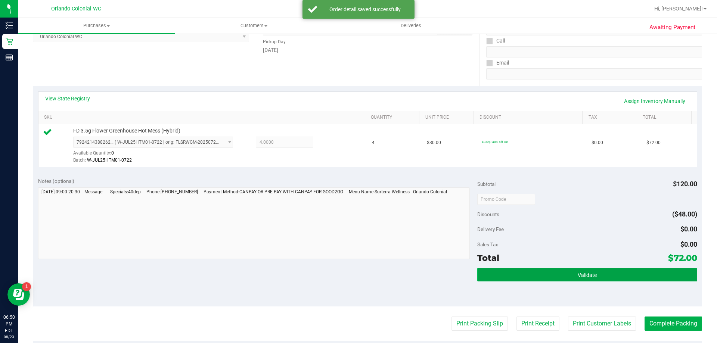
click at [606, 278] on button "Validate" at bounding box center [587, 274] width 220 height 13
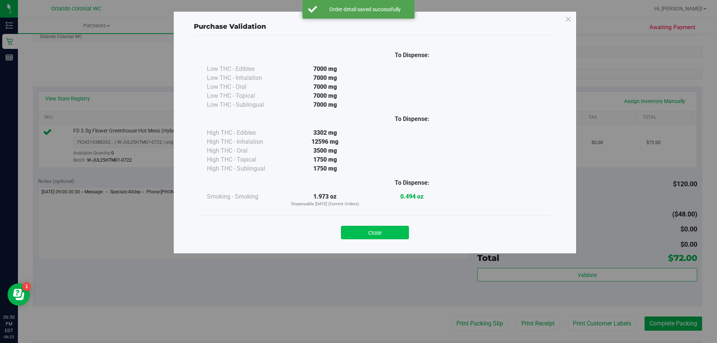
click at [378, 236] on button "Close" at bounding box center [375, 232] width 68 height 13
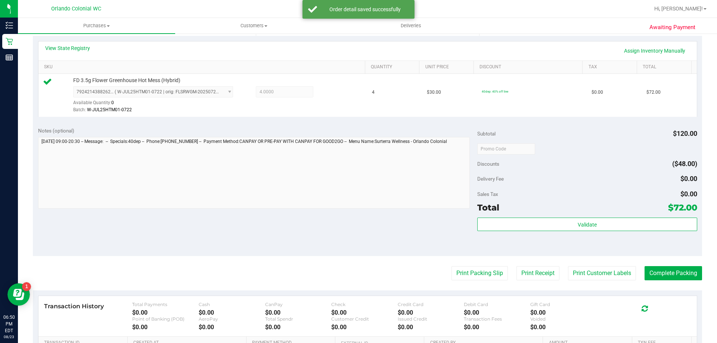
scroll to position [170, 0]
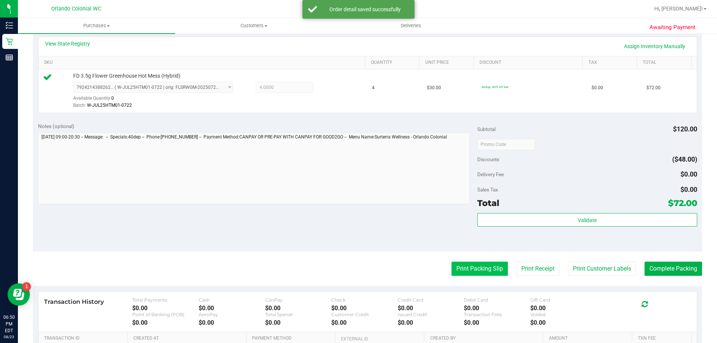
click at [494, 273] on button "Print Packing Slip" at bounding box center [480, 269] width 56 height 14
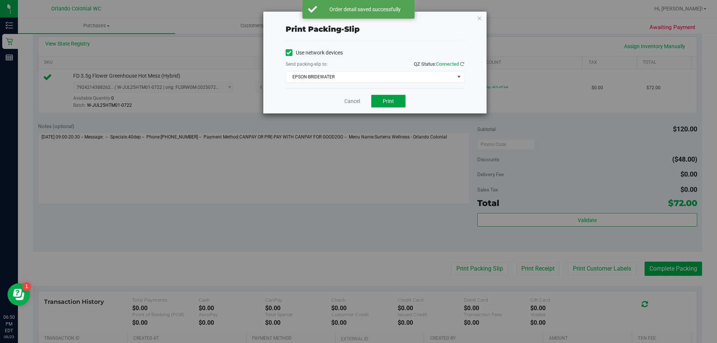
click at [399, 100] on button "Print" at bounding box center [388, 101] width 34 height 13
click at [357, 103] on link "Cancel" at bounding box center [352, 102] width 16 height 8
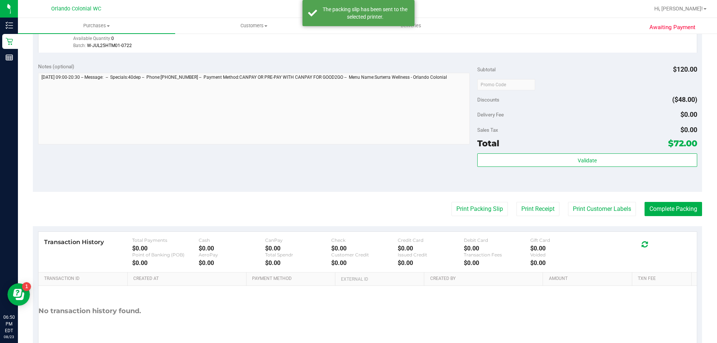
scroll to position [236, 0]
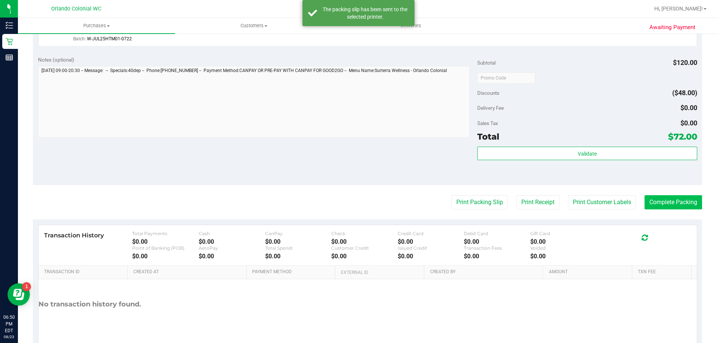
click at [681, 204] on button "Complete Packing" at bounding box center [674, 202] width 58 height 14
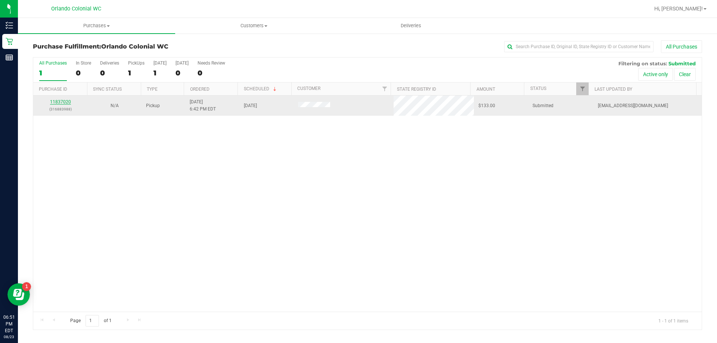
click at [68, 99] on link "11837020" at bounding box center [60, 101] width 21 height 5
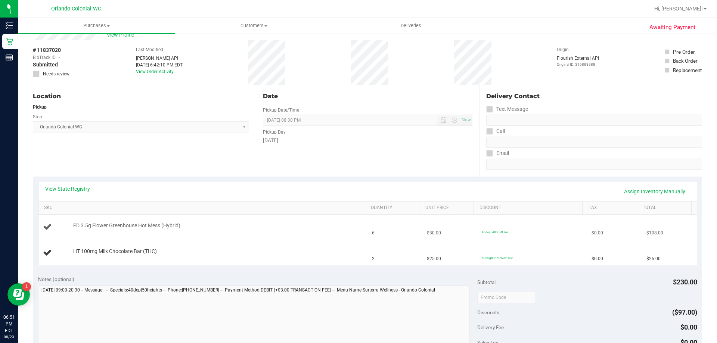
scroll to position [37, 0]
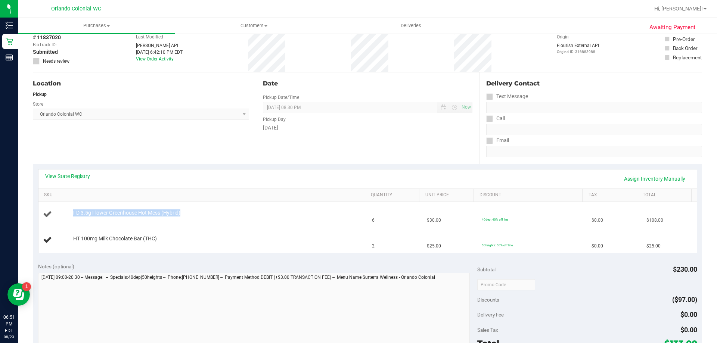
drag, startPoint x: 189, startPoint y: 211, endPoint x: 58, endPoint y: 214, distance: 130.8
click at [58, 214] on div "FD 3.5g Flower Greenhouse Hot Mess (Hybrid)" at bounding box center [203, 215] width 321 height 10
copy div "FD 3.5g Flower Greenhouse Hot Mess (Hybrid)"
click at [160, 144] on div "Location Pickup Store Orlando Colonial WC Select Store Bonita Springs WC Boynto…" at bounding box center [144, 118] width 223 height 92
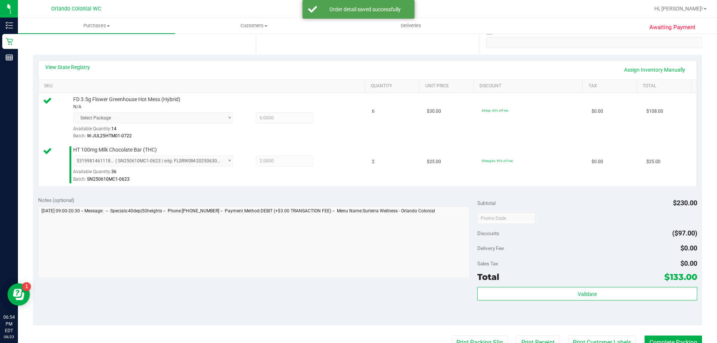
scroll to position [146, 0]
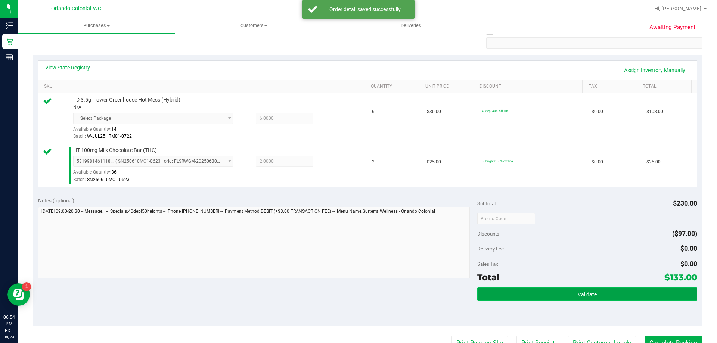
click at [627, 294] on button "Validate" at bounding box center [587, 294] width 220 height 13
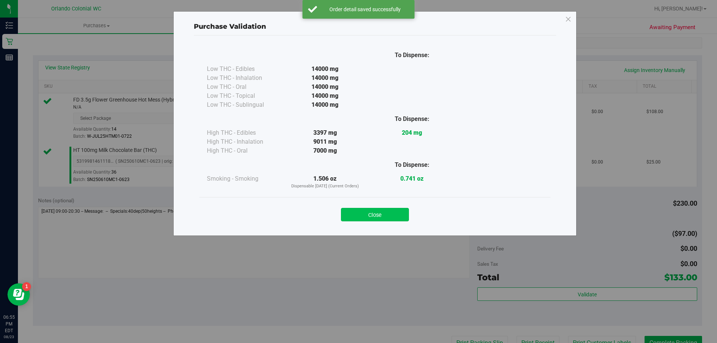
click at [401, 210] on button "Close" at bounding box center [375, 214] width 68 height 13
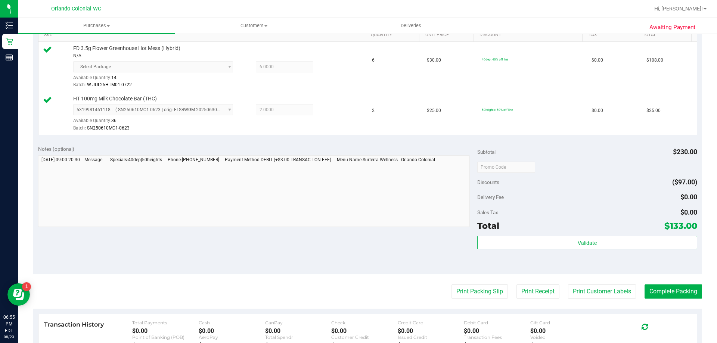
scroll to position [197, 0]
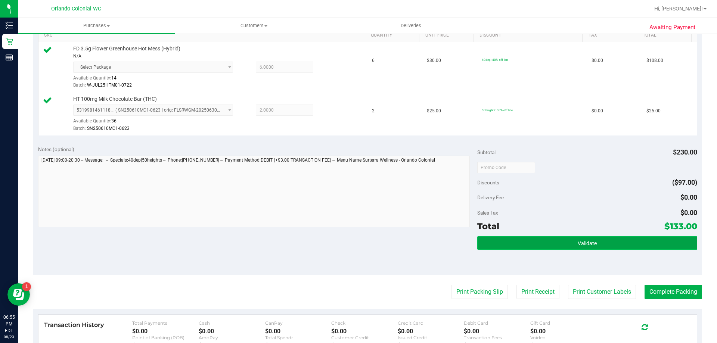
click at [622, 247] on button "Validate" at bounding box center [587, 242] width 220 height 13
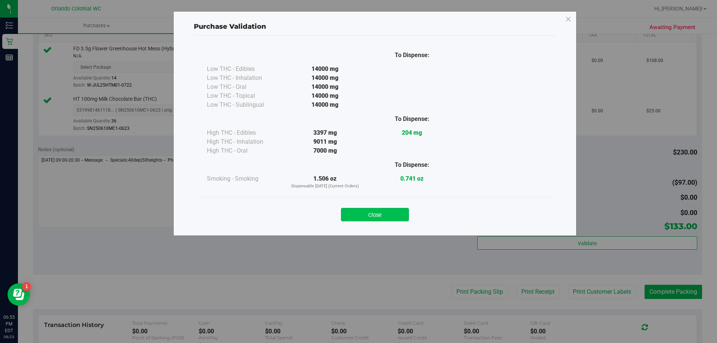
click at [386, 218] on button "Close" at bounding box center [375, 214] width 68 height 13
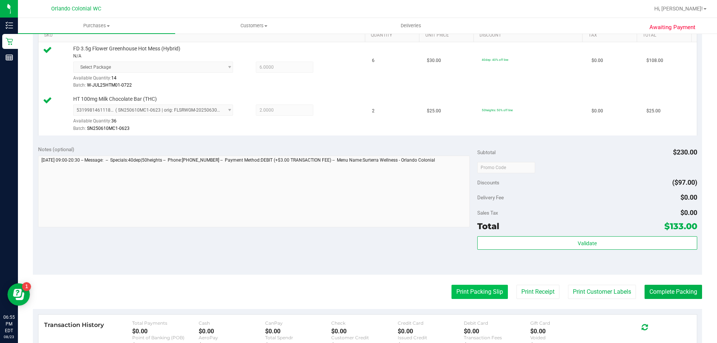
click at [485, 296] on button "Print Packing Slip" at bounding box center [480, 292] width 56 height 14
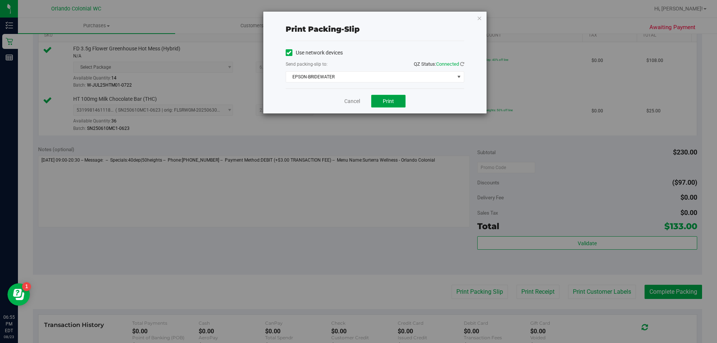
click at [396, 106] on button "Print" at bounding box center [388, 101] width 34 height 13
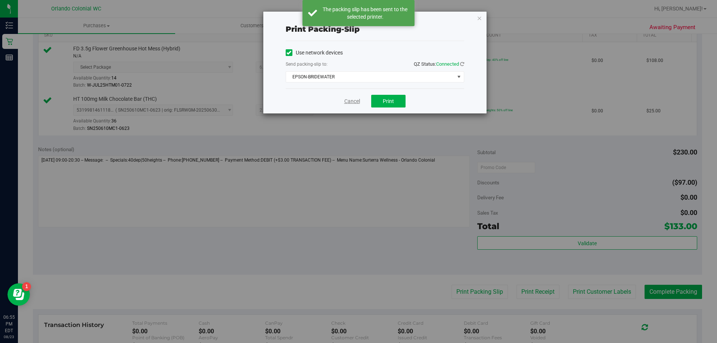
click at [355, 102] on link "Cancel" at bounding box center [352, 102] width 16 height 8
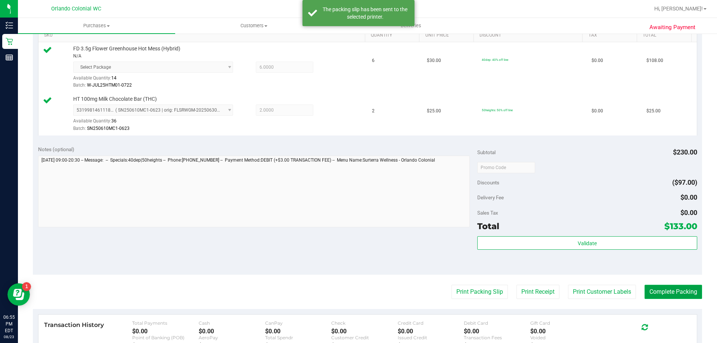
click at [683, 291] on button "Complete Packing" at bounding box center [674, 292] width 58 height 14
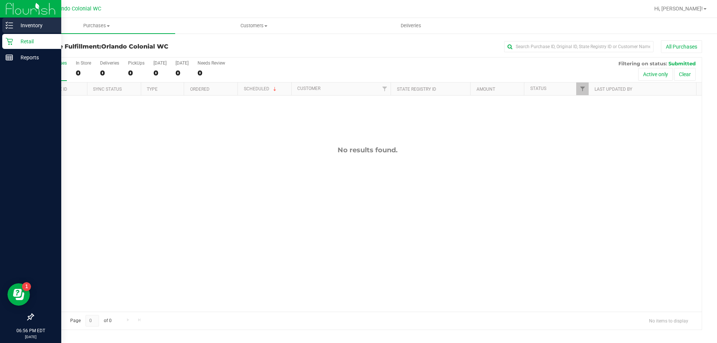
click at [15, 27] on p "Inventory" at bounding box center [35, 25] width 45 height 9
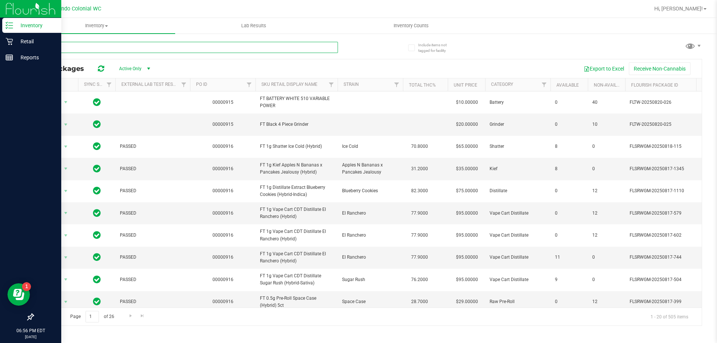
click at [149, 49] on input "text" at bounding box center [185, 47] width 305 height 11
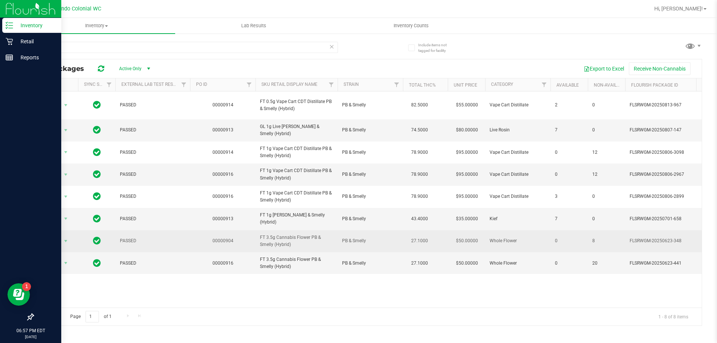
drag, startPoint x: 299, startPoint y: 246, endPoint x: 267, endPoint y: 236, distance: 33.7
click at [256, 237] on td "FT 3.5g Cannabis Flower PB & Smelly (Hybrid)" at bounding box center [297, 242] width 82 height 22
copy span "FT 3.5g Cannabis Flower PB & Smelly (Hybrid)"
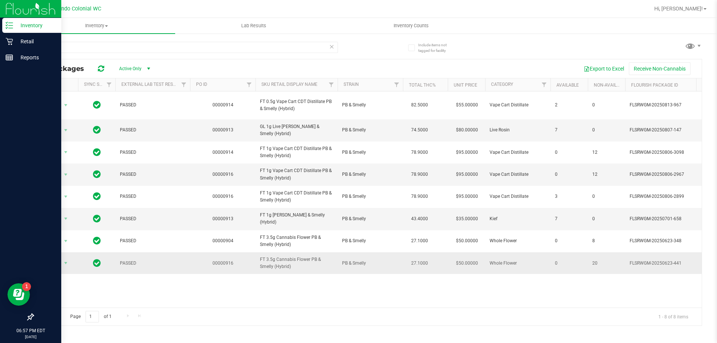
click at [348, 269] on td "PB & Smelly" at bounding box center [370, 264] width 65 height 22
drag, startPoint x: 304, startPoint y: 266, endPoint x: 256, endPoint y: 261, distance: 48.1
click at [256, 261] on td "FT 3.5g Cannabis Flower PB & Smelly (Hybrid)" at bounding box center [297, 264] width 82 height 22
copy span "FT 3.5g Cannabis Flower PB & Smelly (Hybrid)"
click at [136, 51] on input "PB" at bounding box center [185, 47] width 305 height 11
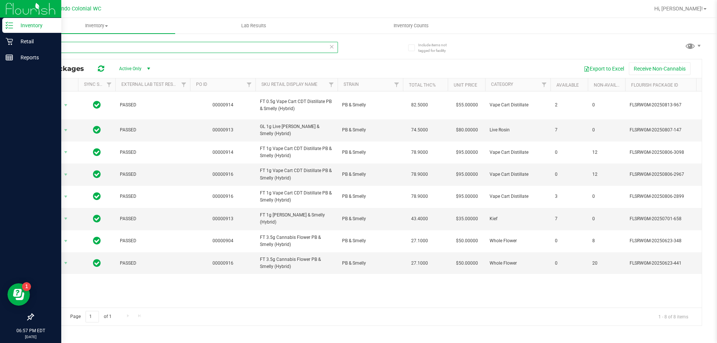
click at [136, 51] on input "PB" at bounding box center [185, 47] width 305 height 11
paste input "FT 3.5g Cannabis Flower PB & Smelly (Hybrid)"
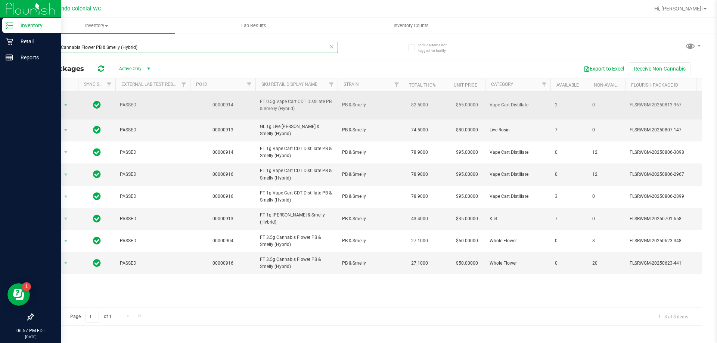
type input "FT 3.5g Cannabis Flower PB & Smelly (Hybrid)"
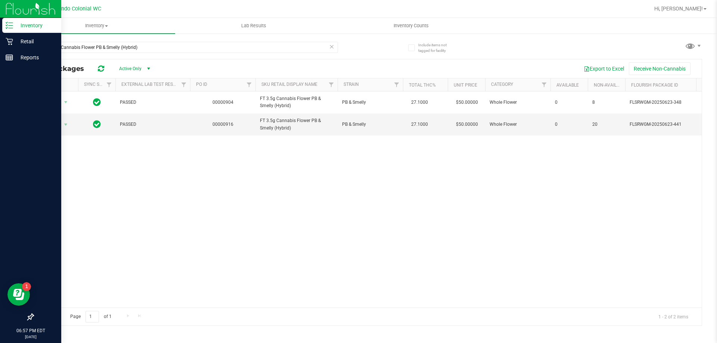
click at [293, 166] on div "Action Action Global inventory Package audit log Print package label Print prod…" at bounding box center [367, 200] width 669 height 216
click at [337, 307] on div "All Packages Active Only Active Only Lab Samples Locked All External Internal E…" at bounding box center [368, 192] width 670 height 267
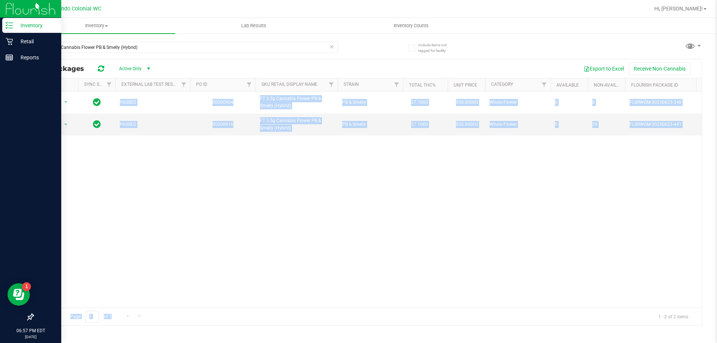
scroll to position [0, 40]
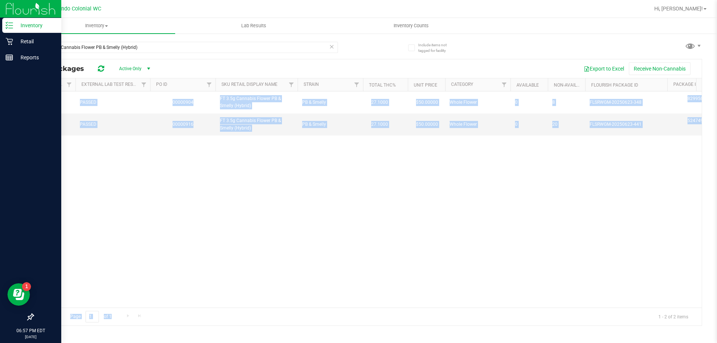
click at [378, 261] on div "Action Action Global inventory Package audit log Print package label Print prod…" at bounding box center [367, 200] width 669 height 216
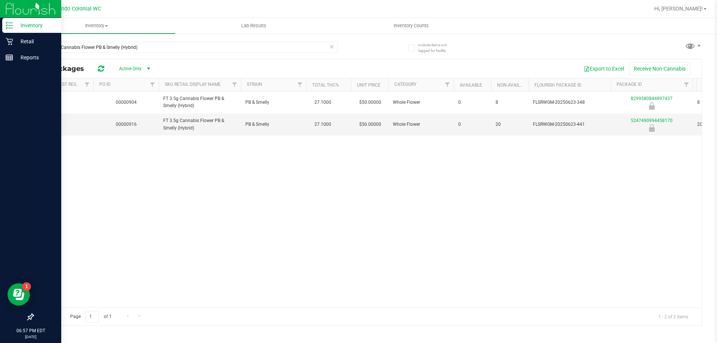
scroll to position [0, 0]
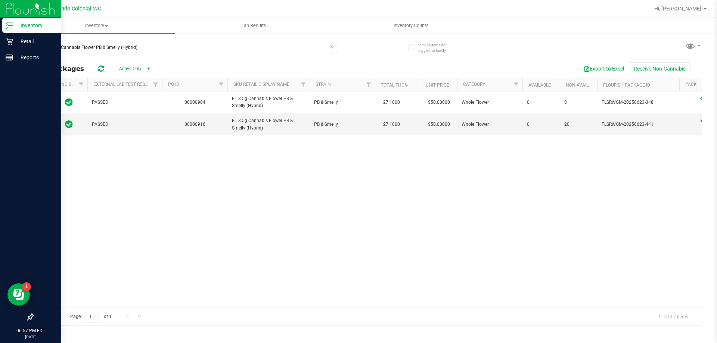
click at [282, 171] on div "Action Action Global inventory Package audit log Print package label Print prod…" at bounding box center [367, 200] width 669 height 216
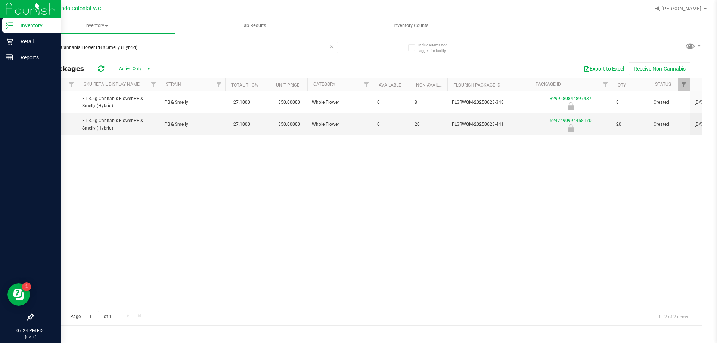
click at [207, 65] on div "Export to Excel Receive Non-Cannabis" at bounding box center [427, 68] width 537 height 13
click at [333, 46] on icon at bounding box center [331, 46] width 5 height 9
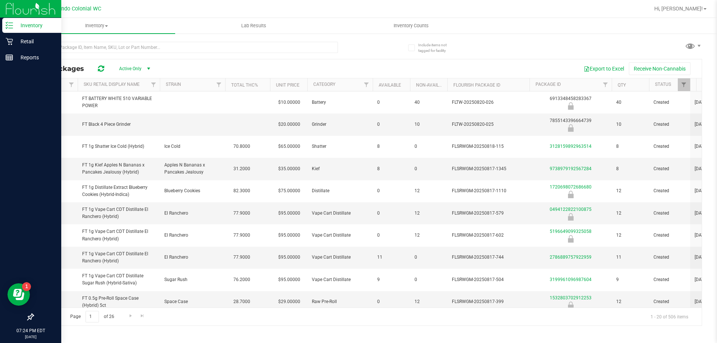
click at [232, 62] on div "Export to Excel Receive Non-Cannabis" at bounding box center [427, 68] width 537 height 13
click at [230, 50] on input "text" at bounding box center [185, 47] width 305 height 11
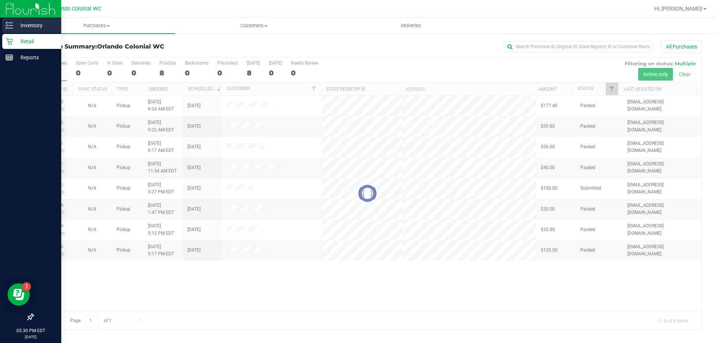
click at [27, 25] on p "Inventory" at bounding box center [35, 25] width 45 height 9
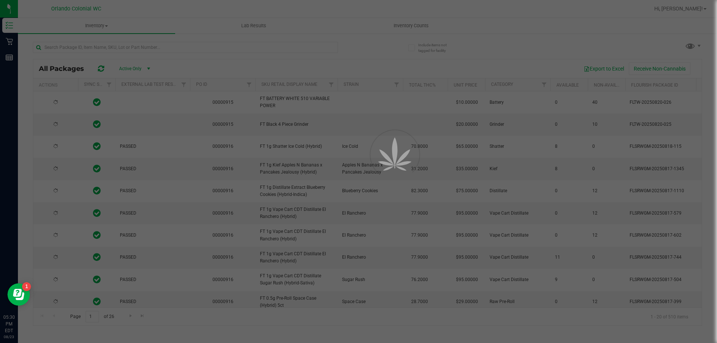
click at [120, 46] on div at bounding box center [358, 171] width 717 height 343
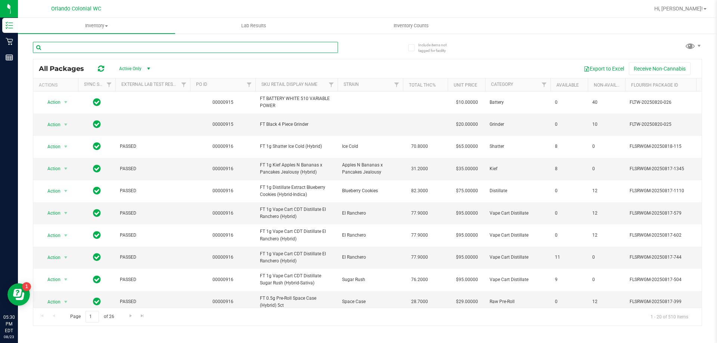
click at [115, 46] on input "text" at bounding box center [185, 47] width 305 height 11
paste input "FT 3.5g Cannabis Flower Apple Banana Peach Ringz (Hybrid)"
type input "FT 3.5g Cannabis Flower Apple Banana Peach Ringz (Hybrid)"
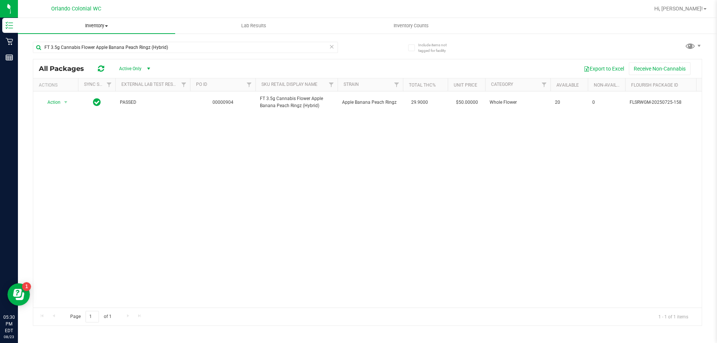
click at [99, 26] on span "Inventory" at bounding box center [96, 25] width 157 height 7
click at [65, 46] on span "All packages" at bounding box center [43, 45] width 51 height 6
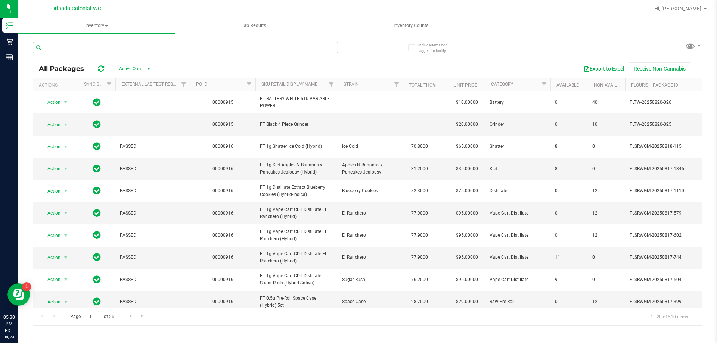
click at [130, 46] on input "text" at bounding box center [185, 47] width 305 height 11
paste input "FT 3.5g Cannabis Flower Apple Banana Peach Ringz (Hybrid)"
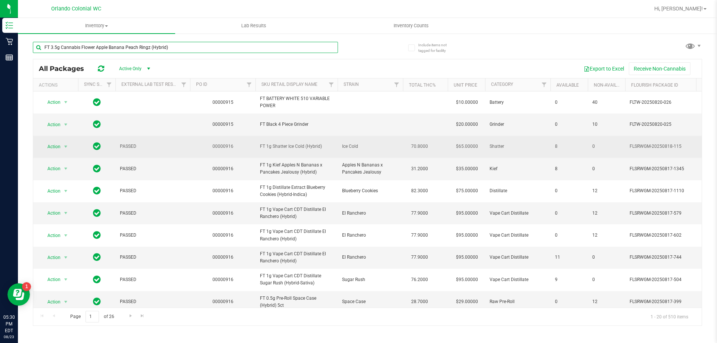
type input "FT 3.5g Cannabis Flower Apple Banana Peach Ringz (Hybrid)"
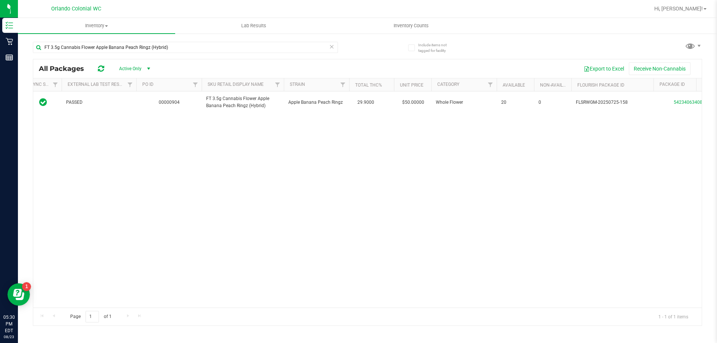
click at [415, 244] on div "Action Action Global inventory Package audit log Print package label Print prod…" at bounding box center [367, 200] width 669 height 216
click at [259, 126] on div "Action Action Global inventory Package audit log Print package label Print prod…" at bounding box center [367, 200] width 669 height 216
click at [195, 47] on input "FT 3.5g Cannabis Flower Apple Banana Peach Ringz (Hybrid)" at bounding box center [185, 47] width 305 height 11
click at [331, 50] on icon at bounding box center [331, 46] width 5 height 9
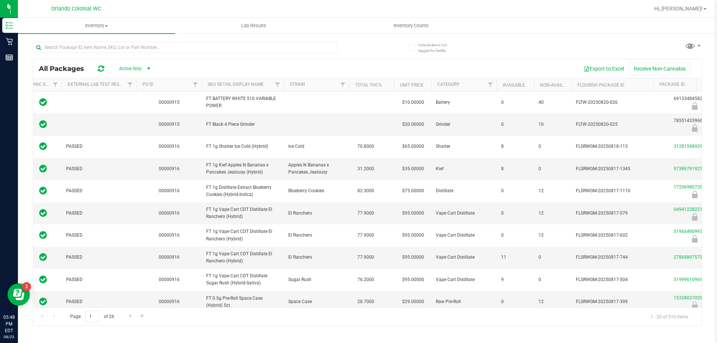
click at [238, 68] on div "Export to Excel Receive Non-Cannabis" at bounding box center [427, 68] width 537 height 13
click at [220, 65] on div "Export to Excel Receive Non-Cannabis" at bounding box center [427, 68] width 537 height 13
click at [293, 68] on div "Export to Excel Receive Non-Cannabis" at bounding box center [427, 68] width 537 height 13
click at [115, 50] on input "text" at bounding box center [185, 47] width 305 height 11
paste input "FD 3.5g Flower Greenhouse Hot Mess (Hybrid)"
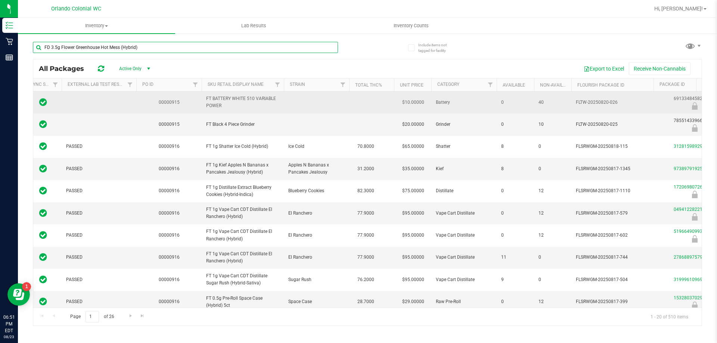
type input "FD 3.5g Flower Greenhouse Hot Mess (Hybrid)"
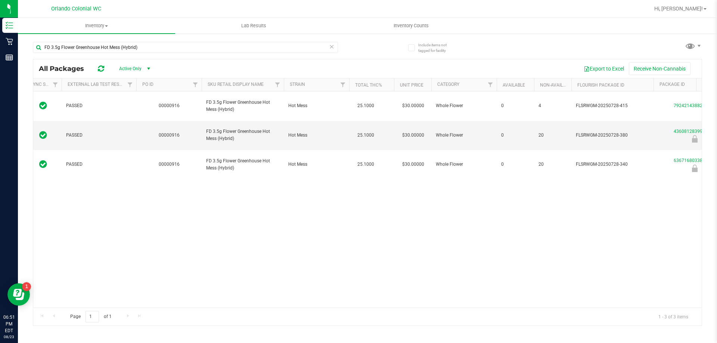
click at [294, 208] on div "Action Action Global inventory Package audit log Print package label Print prod…" at bounding box center [367, 200] width 669 height 216
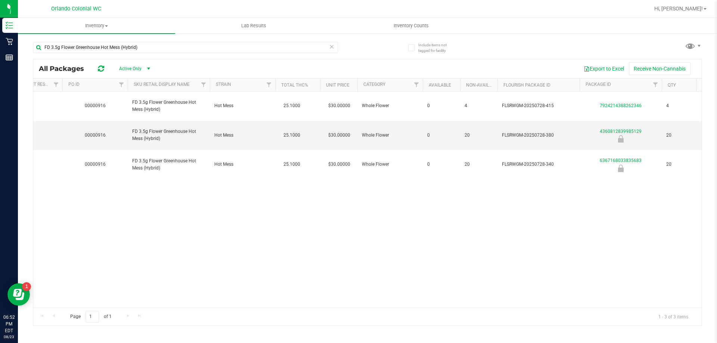
scroll to position [0, 95]
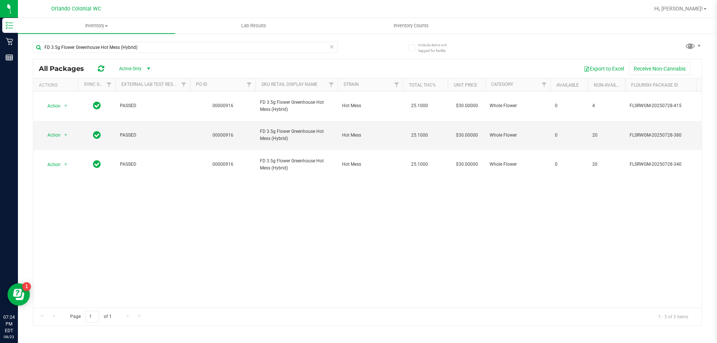
scroll to position [0, 98]
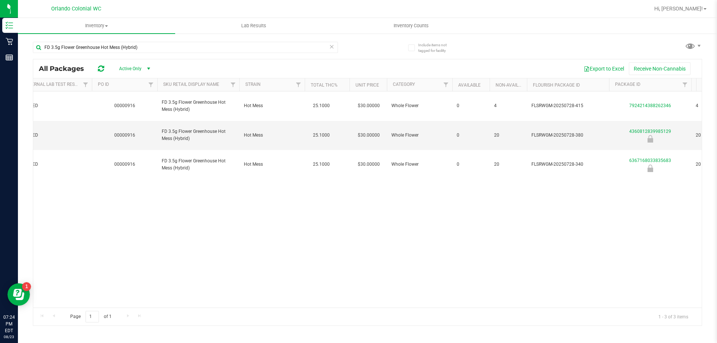
click at [303, 65] on div "Export to Excel Receive Non-Cannabis" at bounding box center [427, 68] width 537 height 13
click at [371, 67] on div "Export to Excel Receive Non-Cannabis" at bounding box center [427, 68] width 537 height 13
click at [332, 47] on icon at bounding box center [331, 46] width 5 height 9
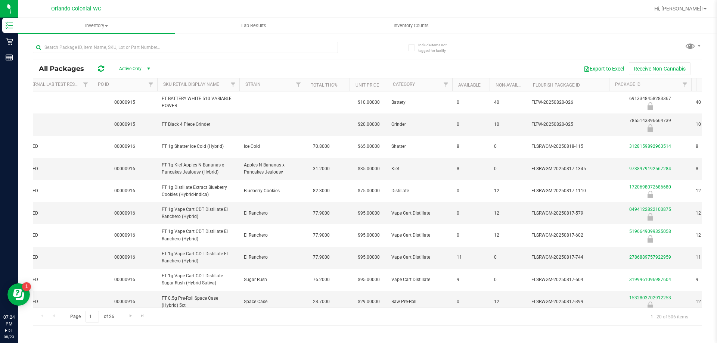
click at [321, 68] on div "Export to Excel Receive Non-Cannabis" at bounding box center [427, 68] width 537 height 13
